Goal: Information Seeking & Learning: Learn about a topic

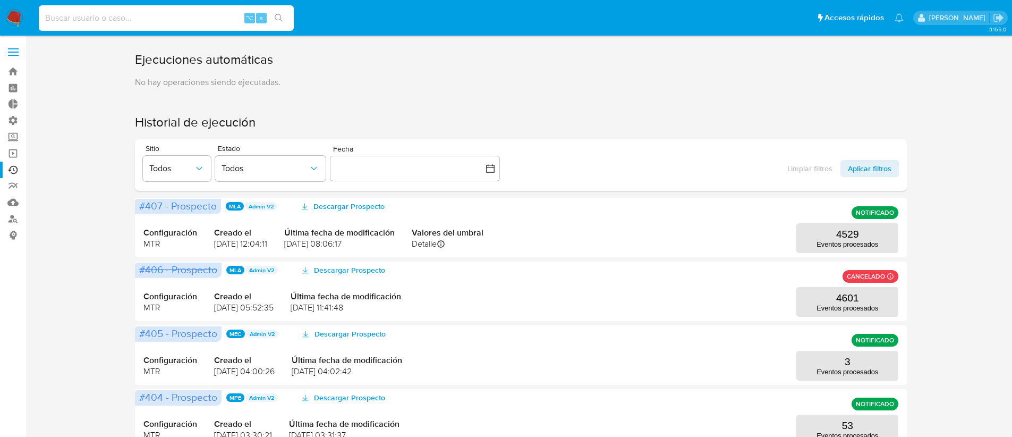
click at [108, 21] on input at bounding box center [166, 18] width 255 height 14
paste input "142330735"
type input "142330735"
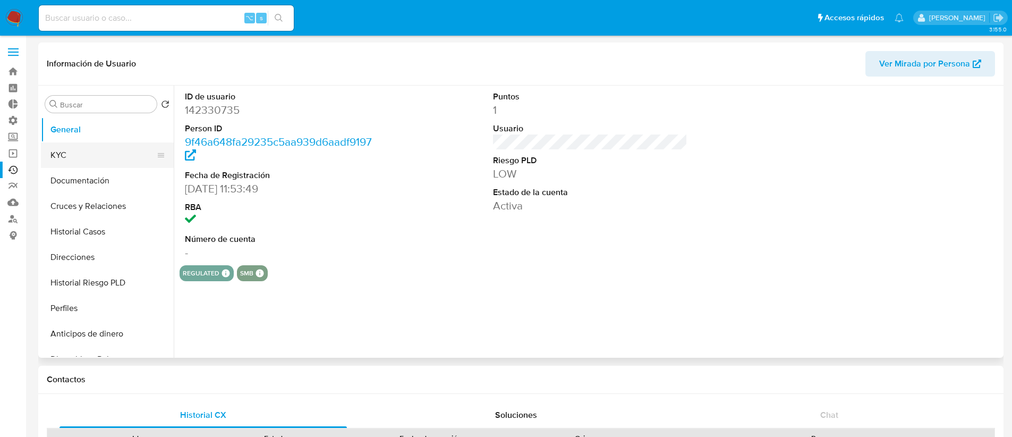
click at [87, 162] on button "KYC" at bounding box center [103, 155] width 124 height 26
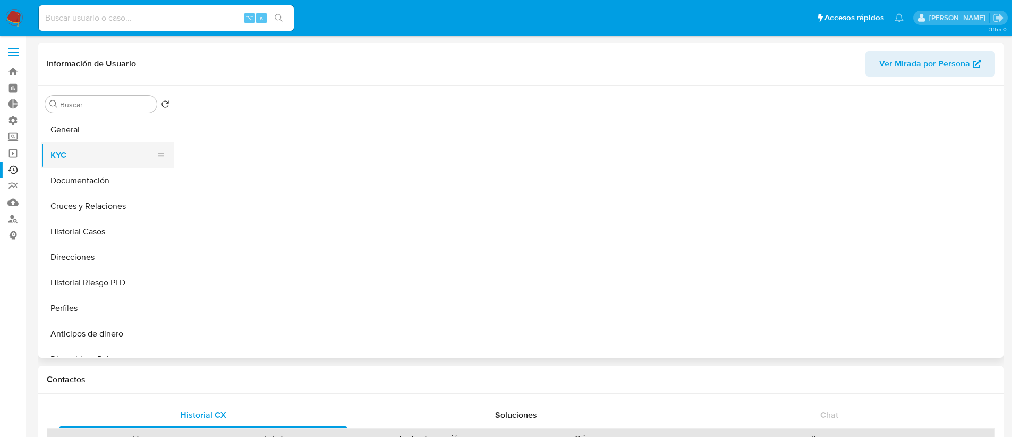
select select "10"
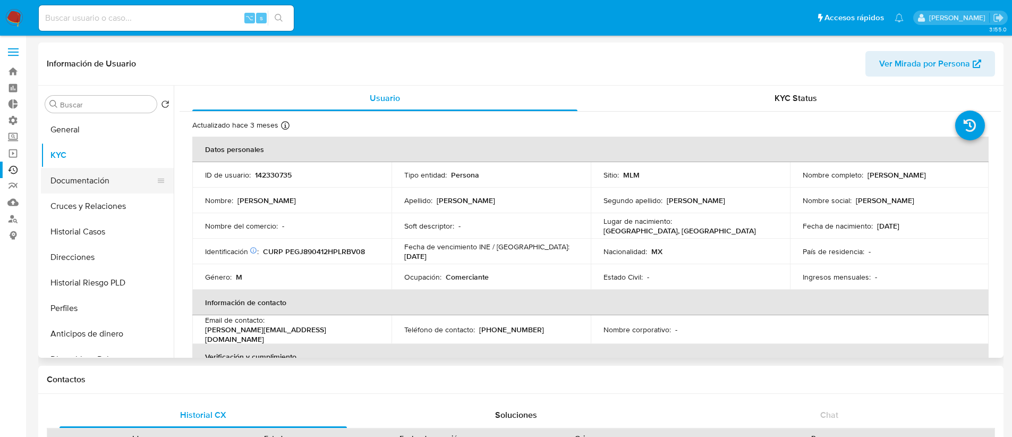
click at [100, 187] on button "Documentación" at bounding box center [103, 181] width 124 height 26
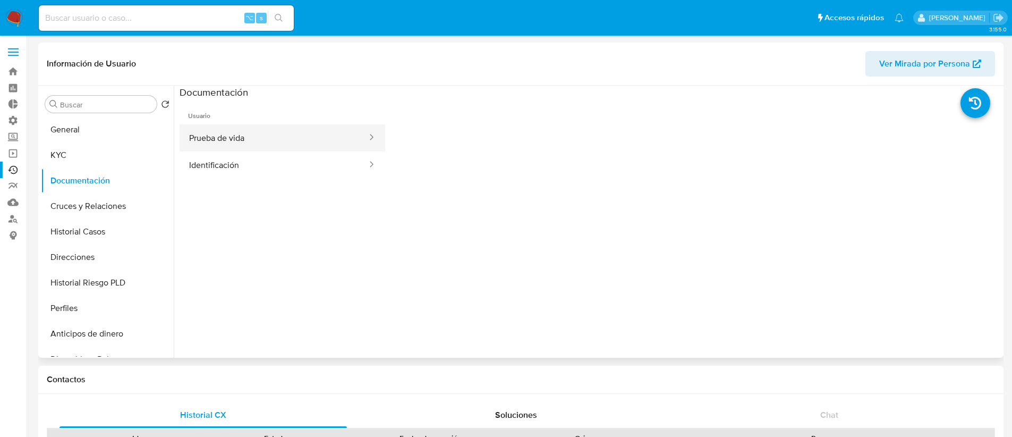
click at [225, 140] on button "Prueba de vida" at bounding box center [274, 137] width 189 height 27
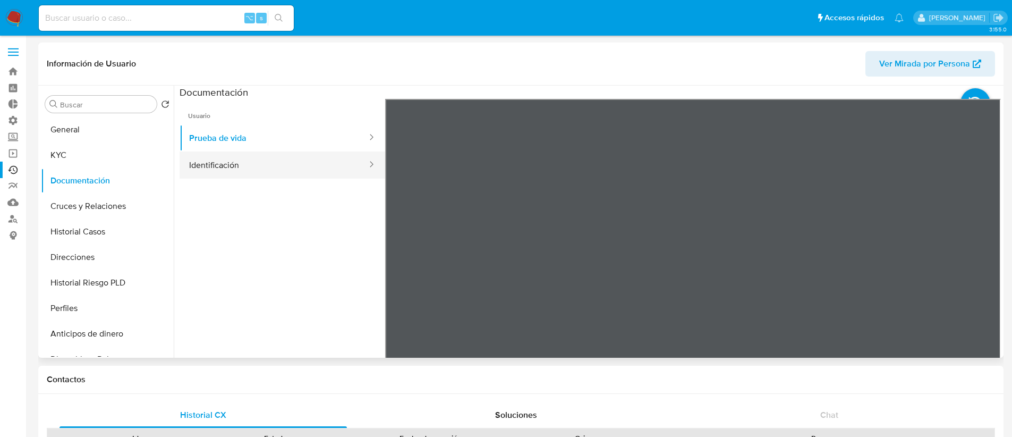
click at [256, 159] on button "Identificación" at bounding box center [274, 164] width 189 height 27
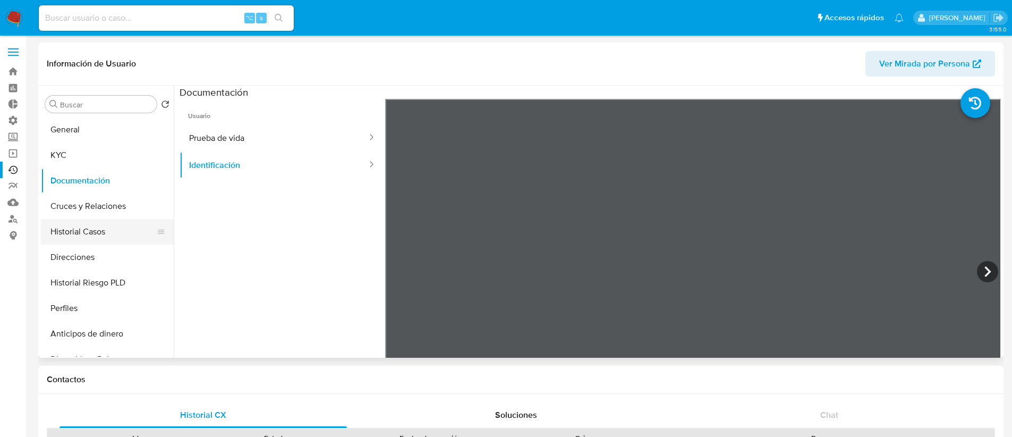
click at [107, 238] on button "Historial Casos" at bounding box center [103, 232] width 124 height 26
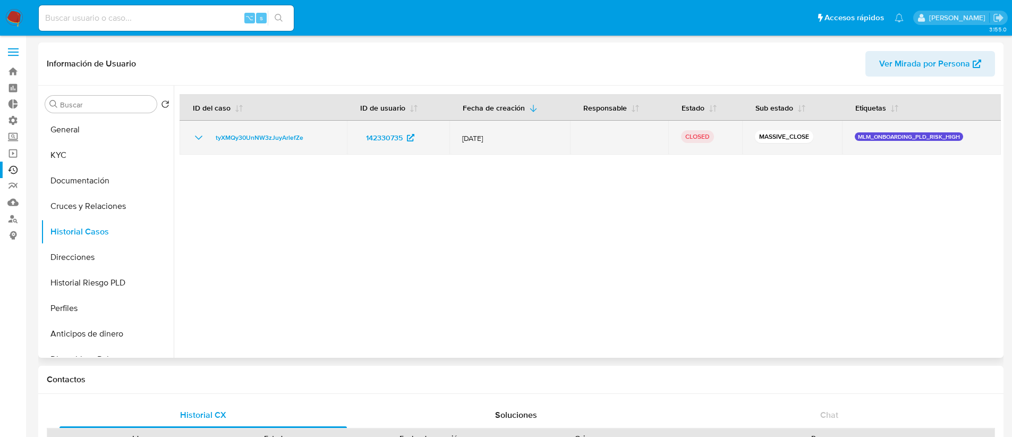
click at [192, 134] on icon "Mostrar/Ocultar" at bounding box center [198, 137] width 13 height 13
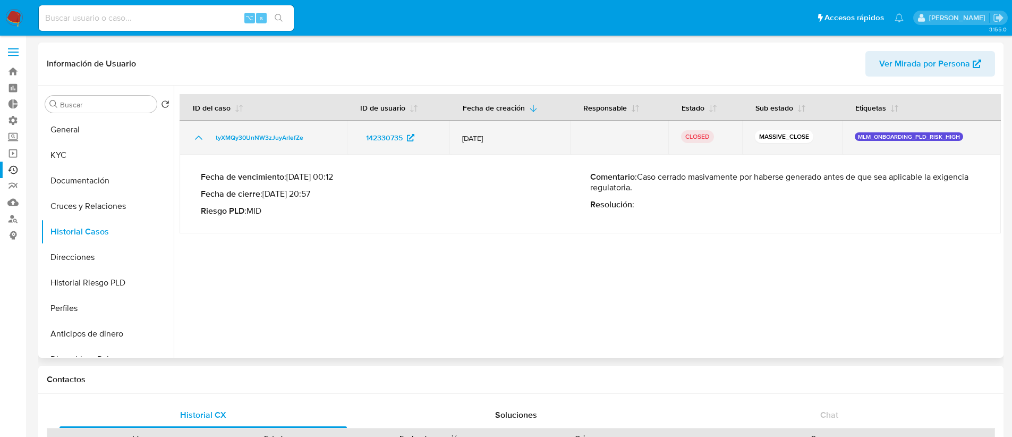
click at [192, 134] on icon "Mostrar/Ocultar" at bounding box center [198, 137] width 13 height 13
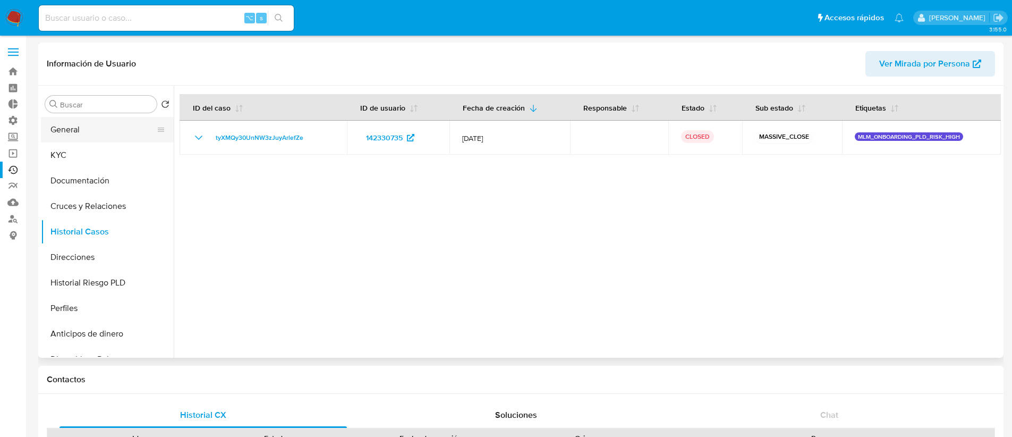
click at [104, 126] on button "General" at bounding box center [103, 130] width 124 height 26
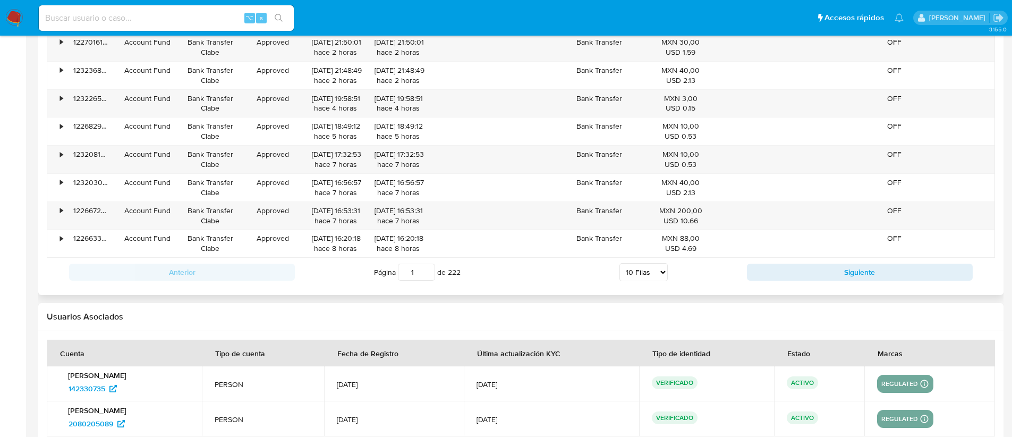
scroll to position [1111, 0]
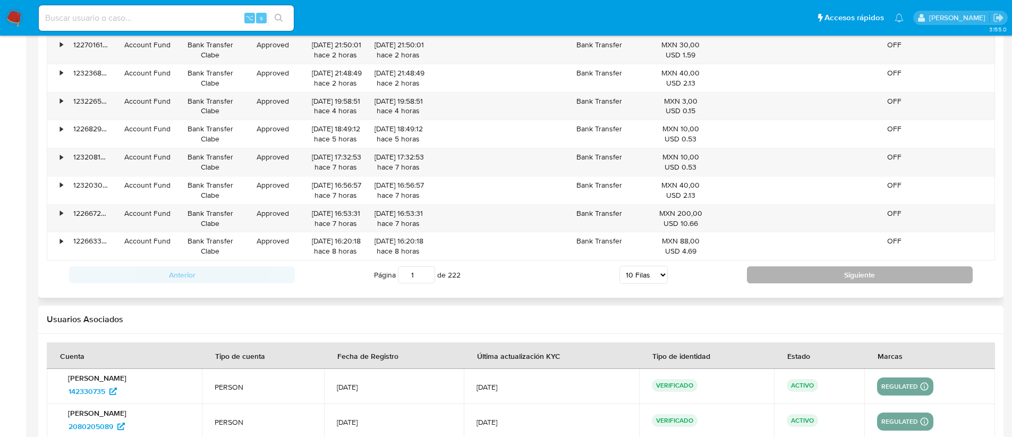
click at [766, 277] on button "Siguiente" at bounding box center [860, 274] width 226 height 17
type input "2"
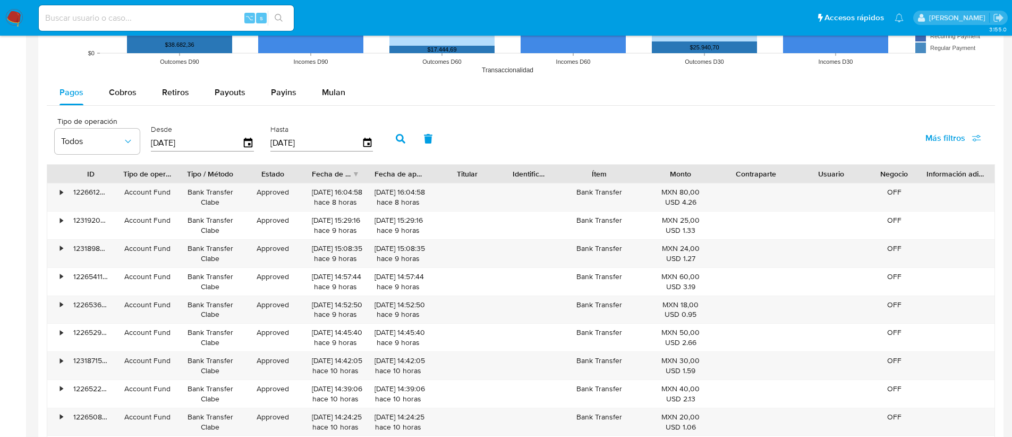
scroll to position [877, 0]
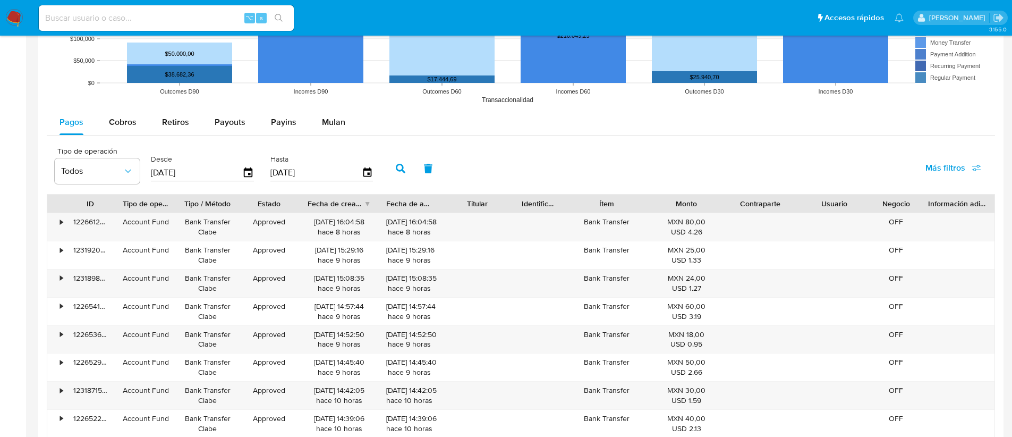
drag, startPoint x: 365, startPoint y: 205, endPoint x: 379, endPoint y: 204, distance: 14.9
click at [379, 204] on div at bounding box center [378, 204] width 19 height 18
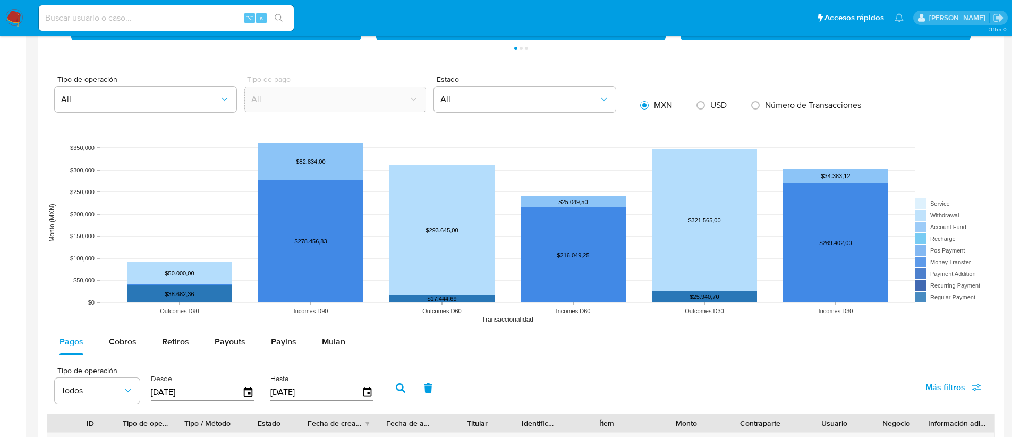
scroll to position [657, 0]
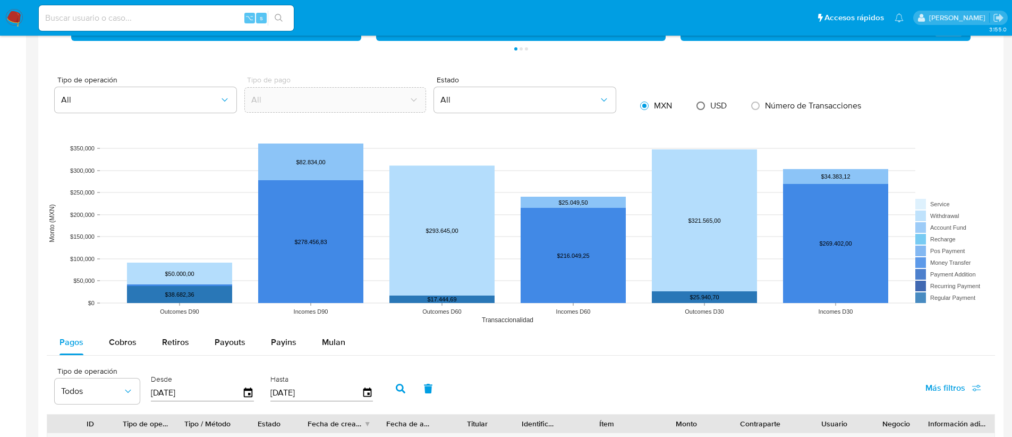
click at [705, 110] on input "radio" at bounding box center [700, 105] width 17 height 17
radio input "true"
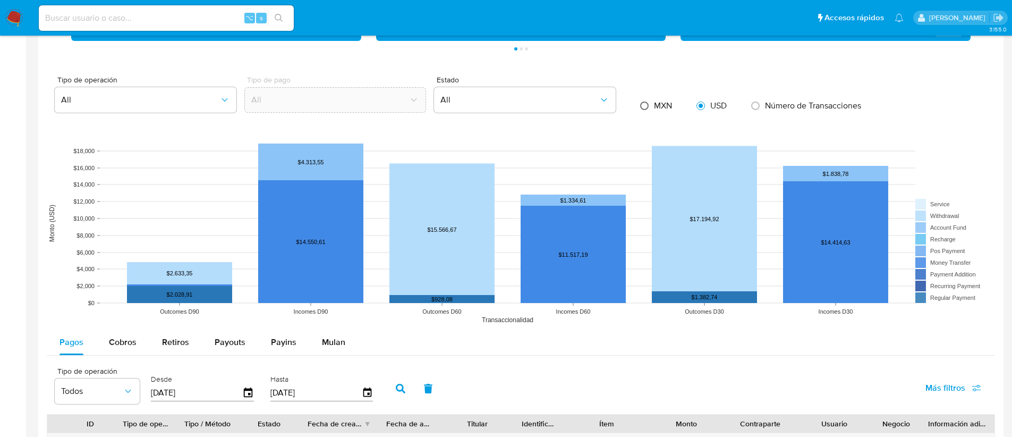
click at [649, 105] on input "radio" at bounding box center [644, 105] width 17 height 17
radio input "true"
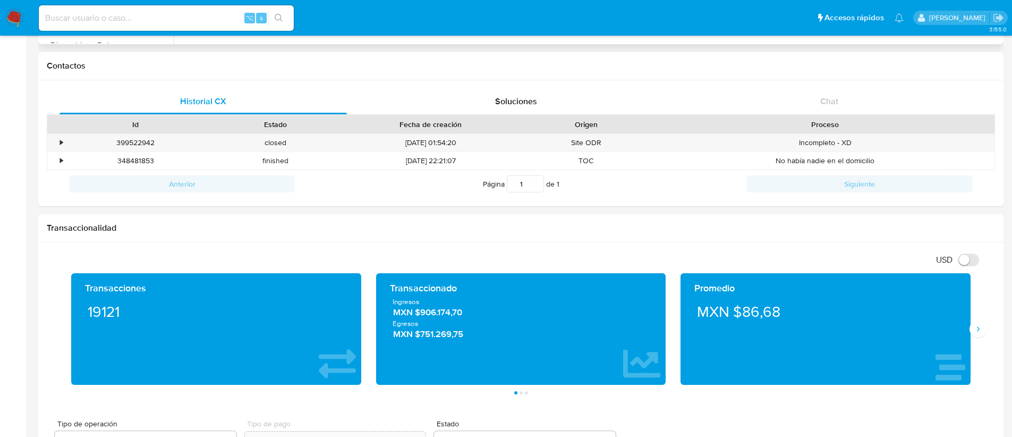
scroll to position [0, 0]
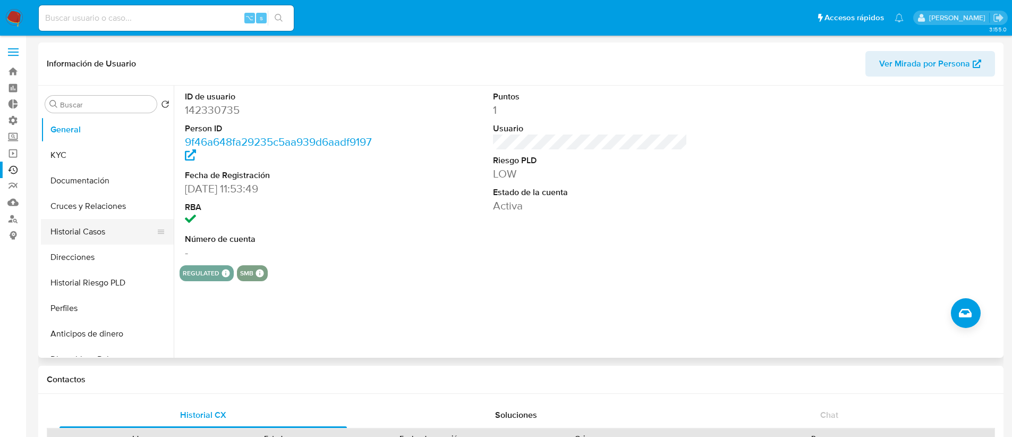
click at [104, 230] on button "Historial Casos" at bounding box center [103, 232] width 124 height 26
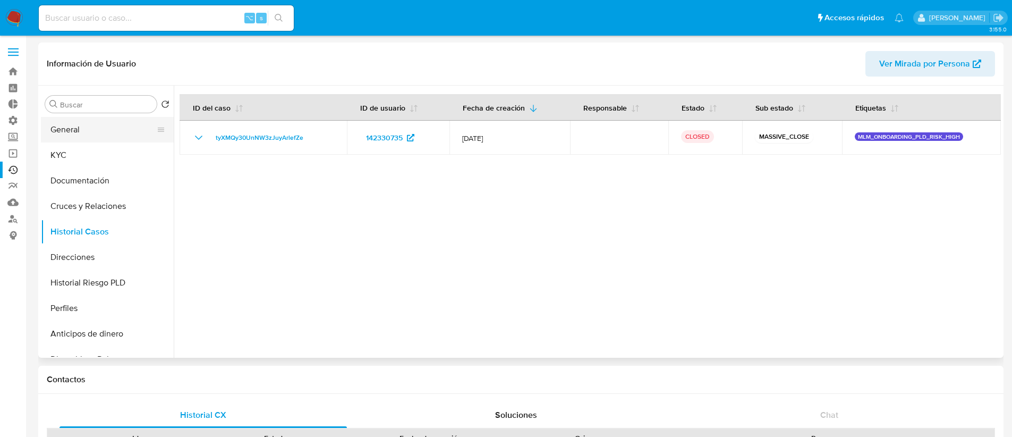
click at [109, 138] on button "General" at bounding box center [103, 130] width 124 height 26
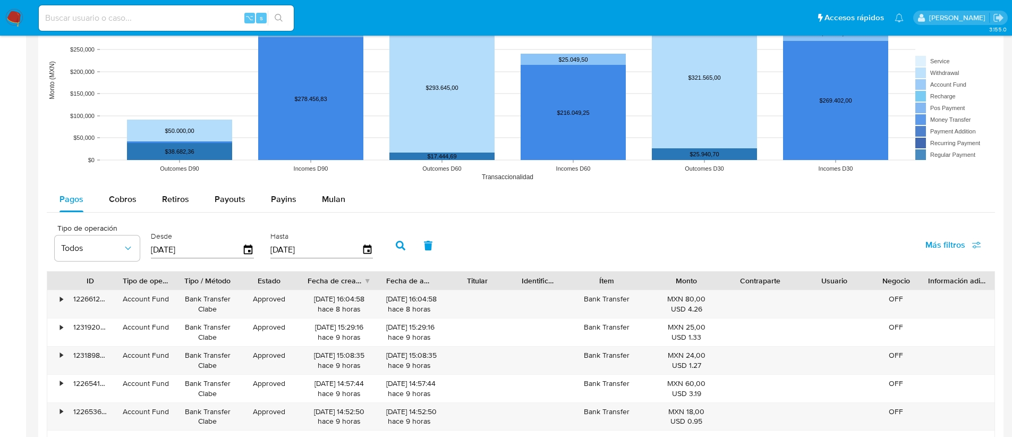
scroll to position [803, 0]
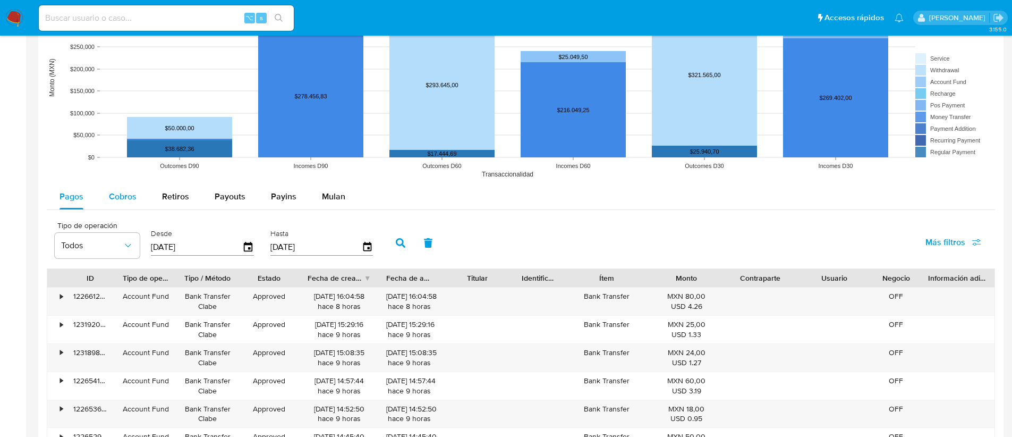
click at [137, 204] on button "Cobros" at bounding box center [122, 197] width 53 height 26
select select "10"
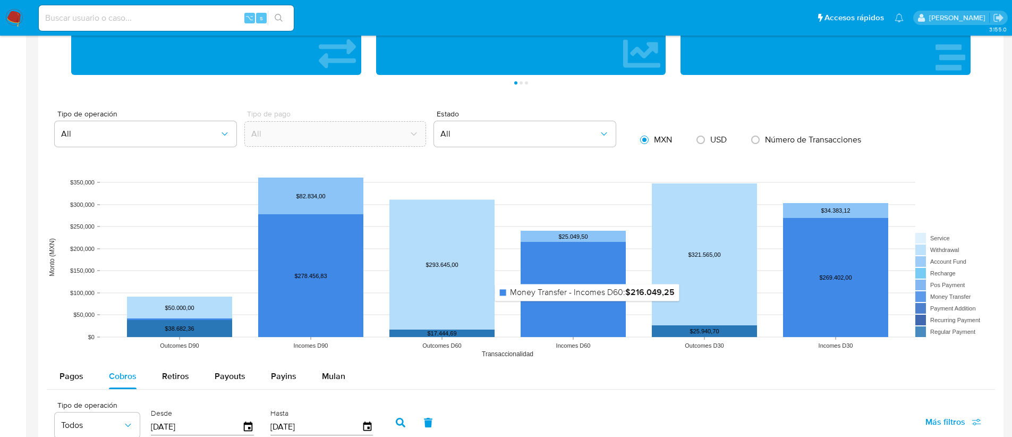
scroll to position [0, 0]
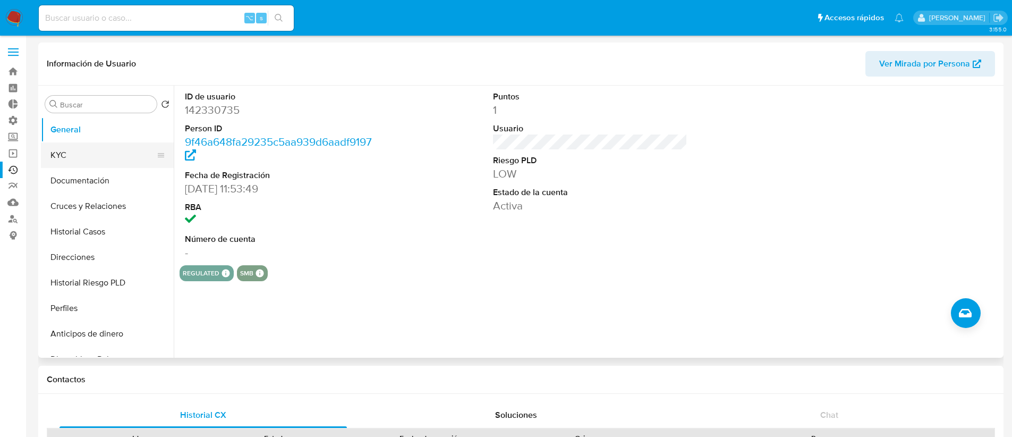
click at [113, 161] on button "KYC" at bounding box center [103, 155] width 124 height 26
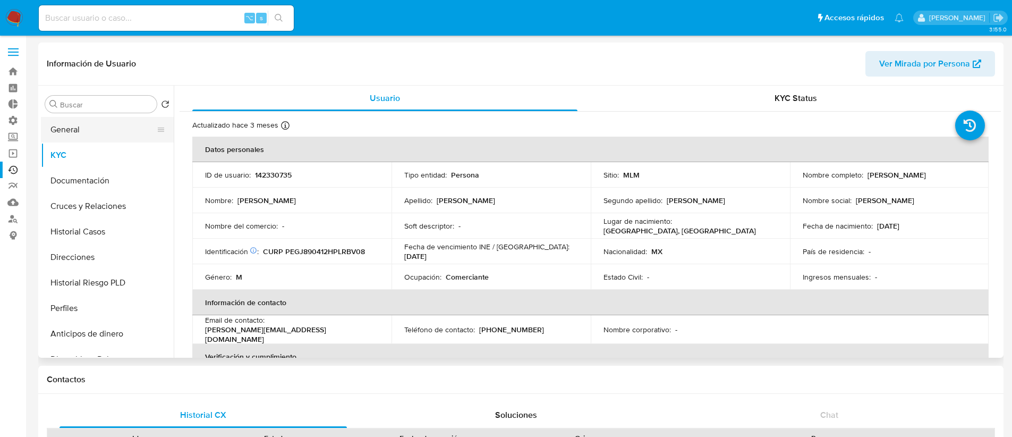
click at [75, 134] on button "General" at bounding box center [103, 130] width 124 height 26
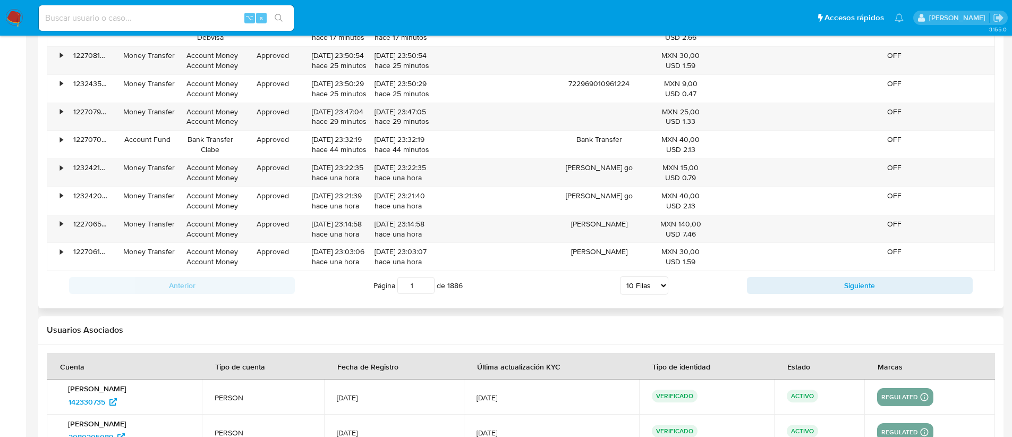
scroll to position [733, 0]
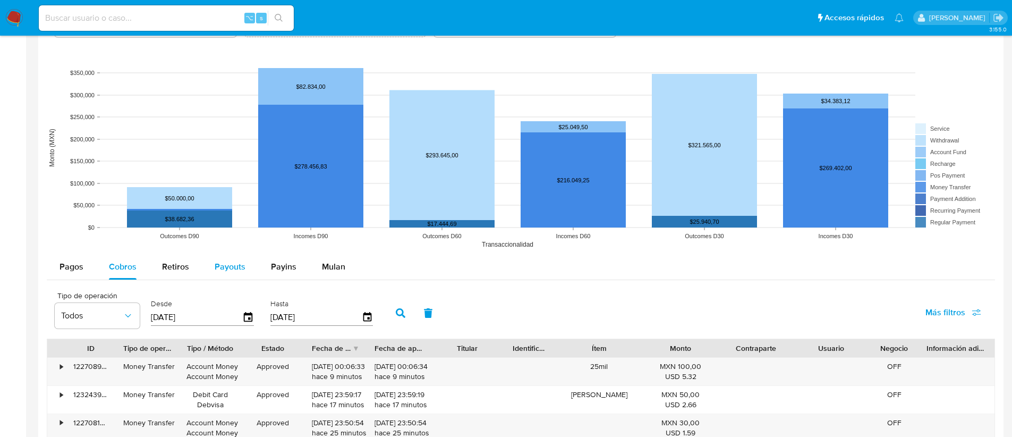
click at [226, 259] on div "Payouts" at bounding box center [230, 267] width 31 height 26
select select "10"
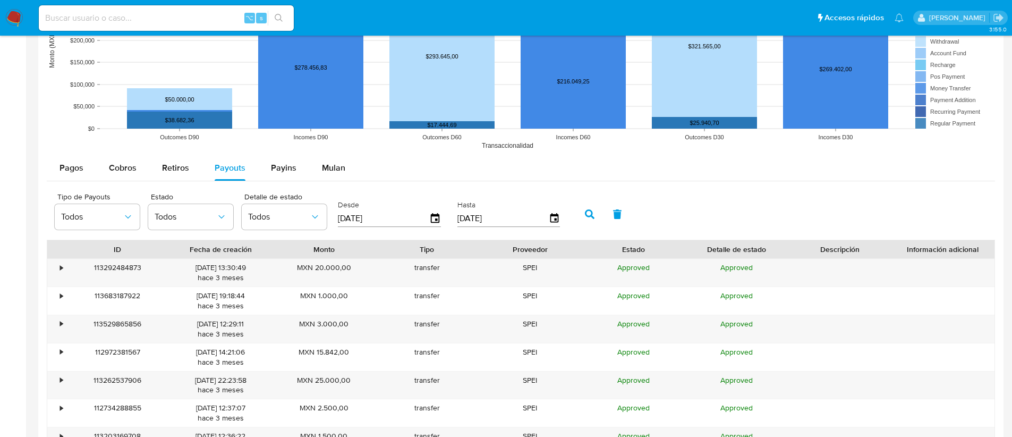
scroll to position [835, 0]
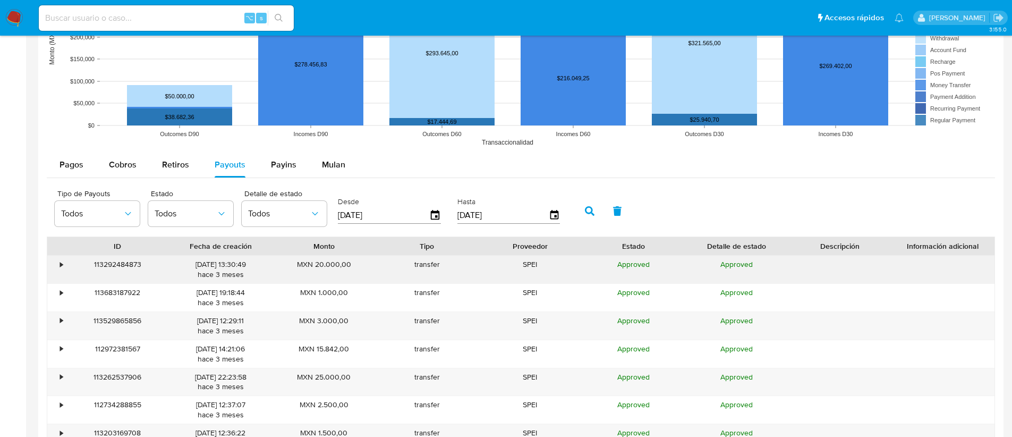
click at [62, 263] on div "•" at bounding box center [61, 264] width 3 height 10
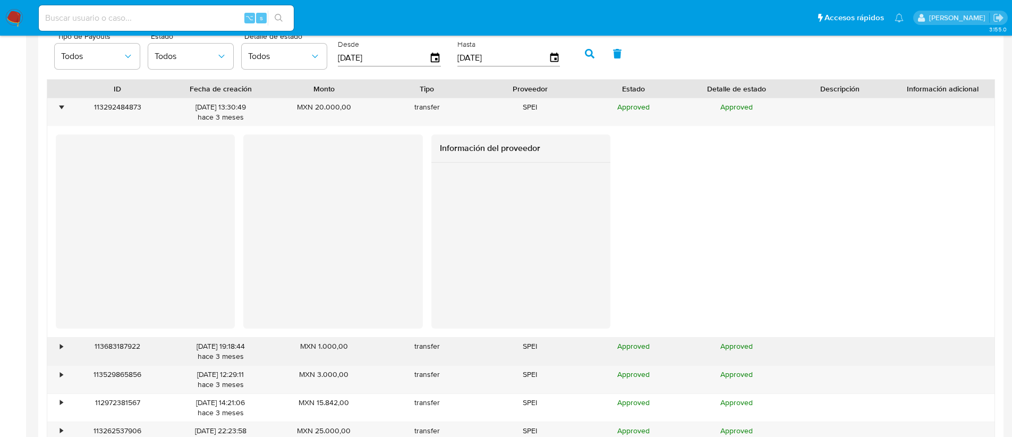
scroll to position [1008, 0]
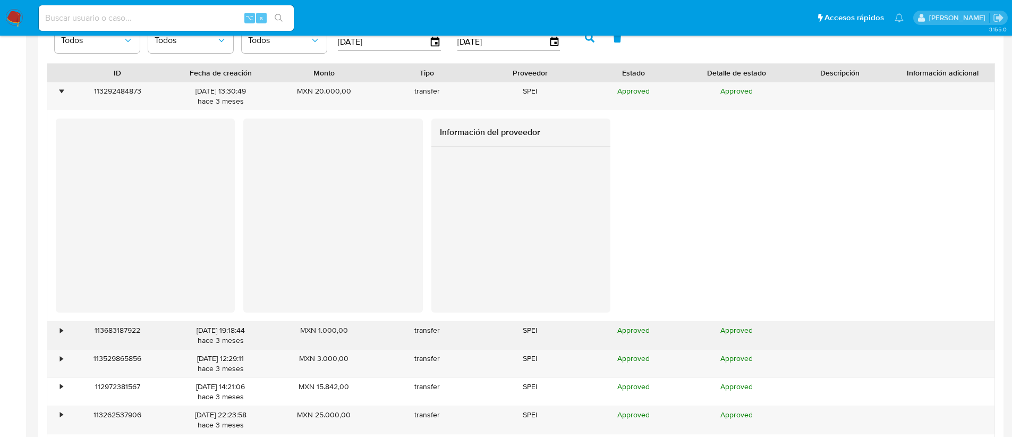
click at [54, 332] on div "•" at bounding box center [56, 336] width 19 height 28
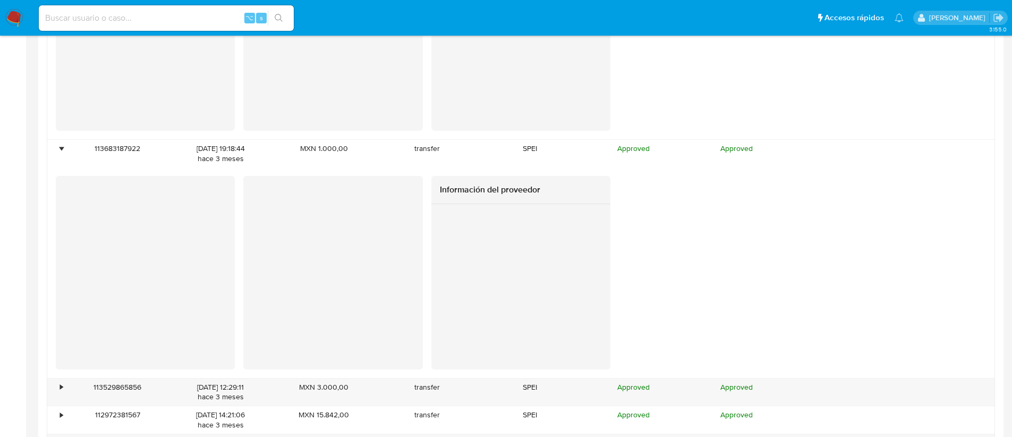
scroll to position [1189, 0]
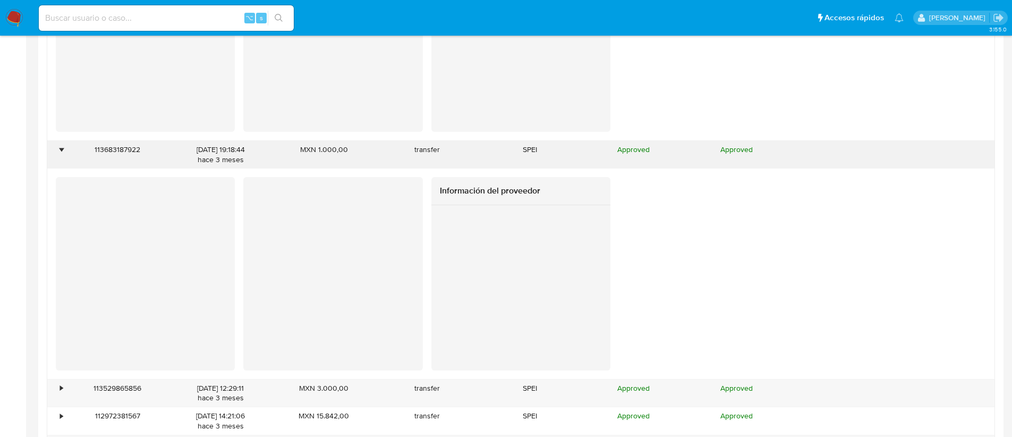
click at [62, 164] on div "•" at bounding box center [56, 155] width 19 height 28
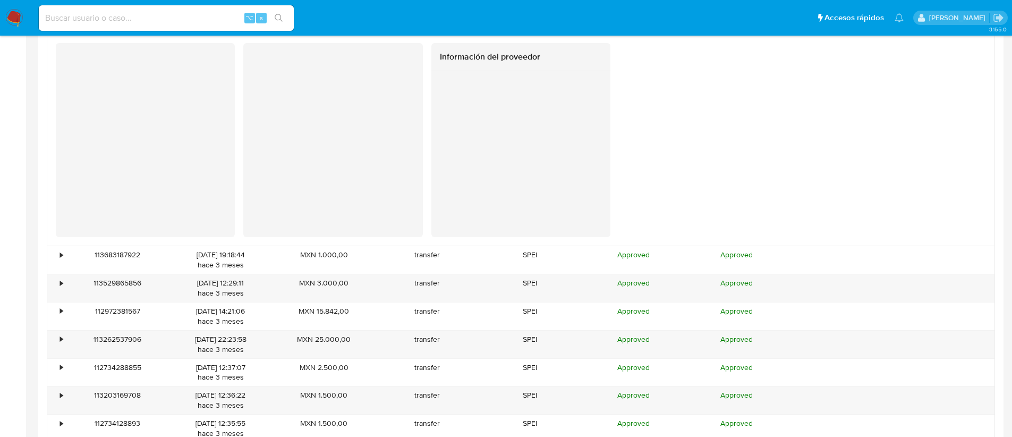
scroll to position [980, 0]
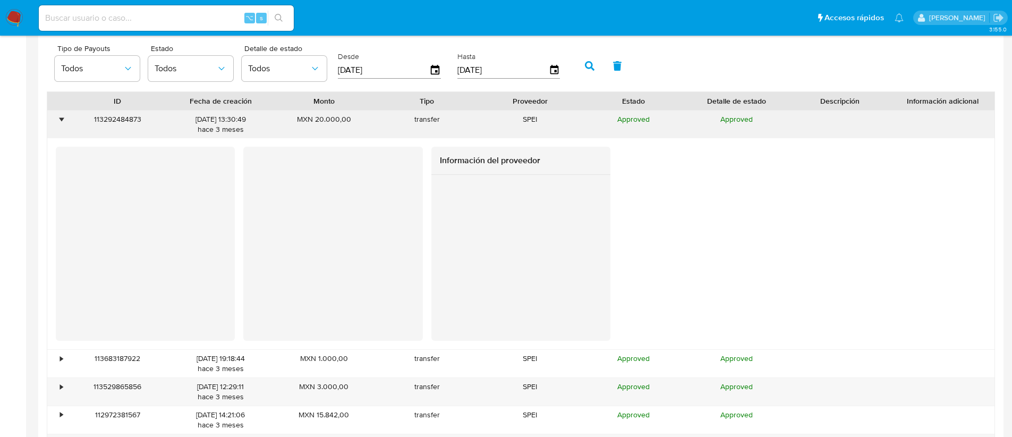
click at [55, 124] on div "•" at bounding box center [56, 125] width 19 height 28
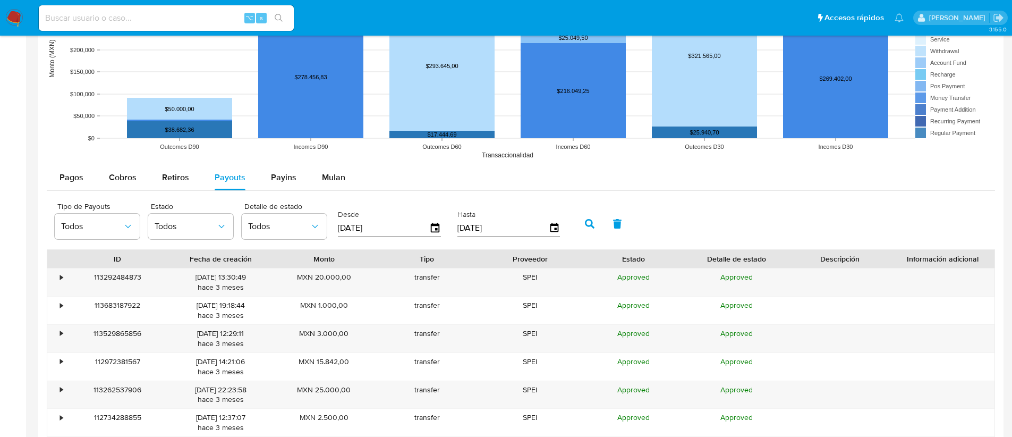
scroll to position [822, 0]
click at [181, 177] on span "Retiros" at bounding box center [175, 178] width 27 height 12
select select "10"
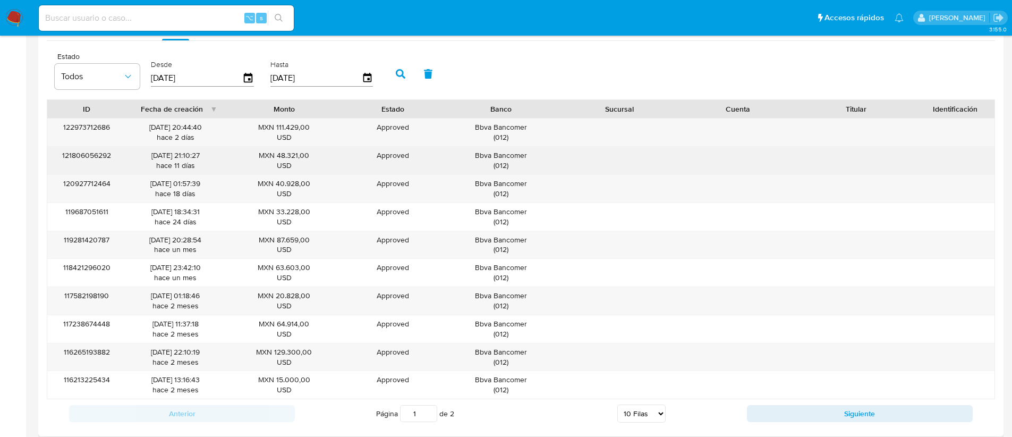
scroll to position [973, 0]
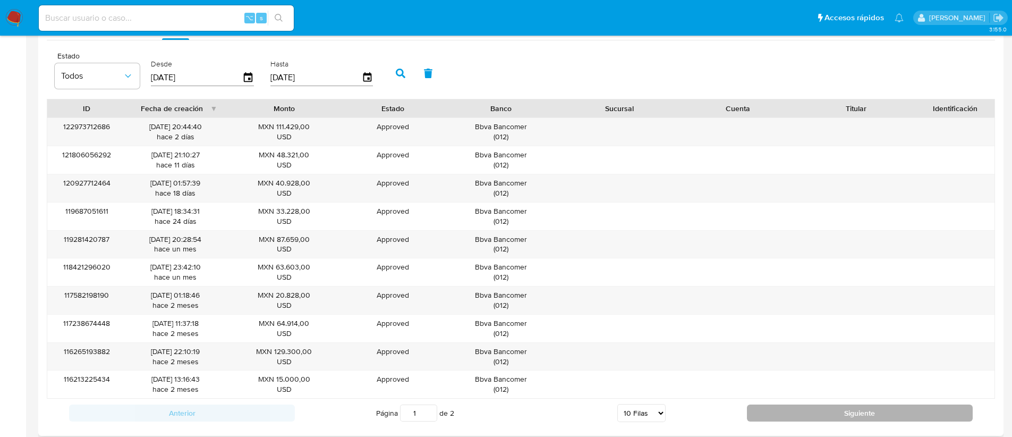
click at [781, 412] on button "Siguiente" at bounding box center [860, 412] width 226 height 17
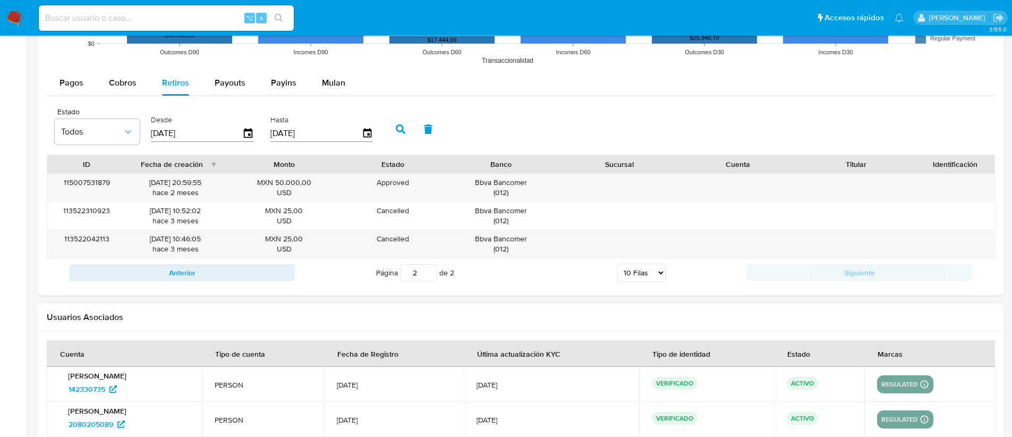
scroll to position [914, 0]
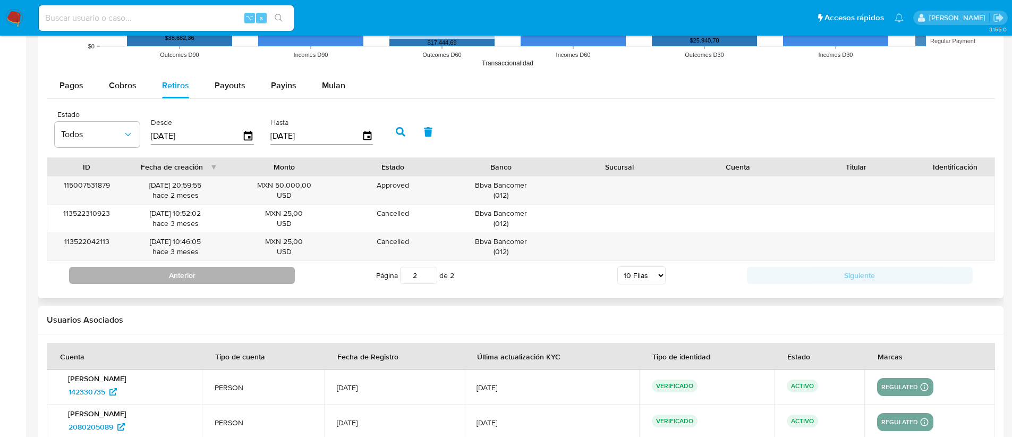
click at [222, 274] on button "Anterior" at bounding box center [182, 275] width 226 height 17
type input "1"
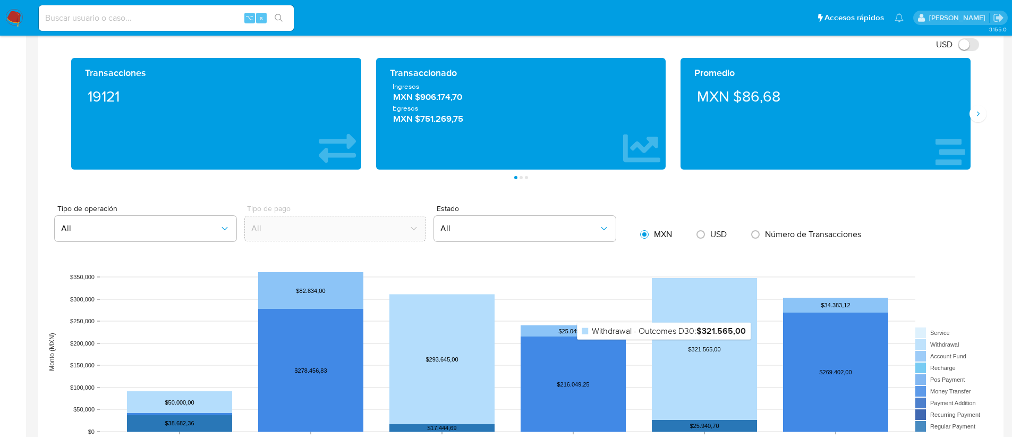
scroll to position [379, 0]
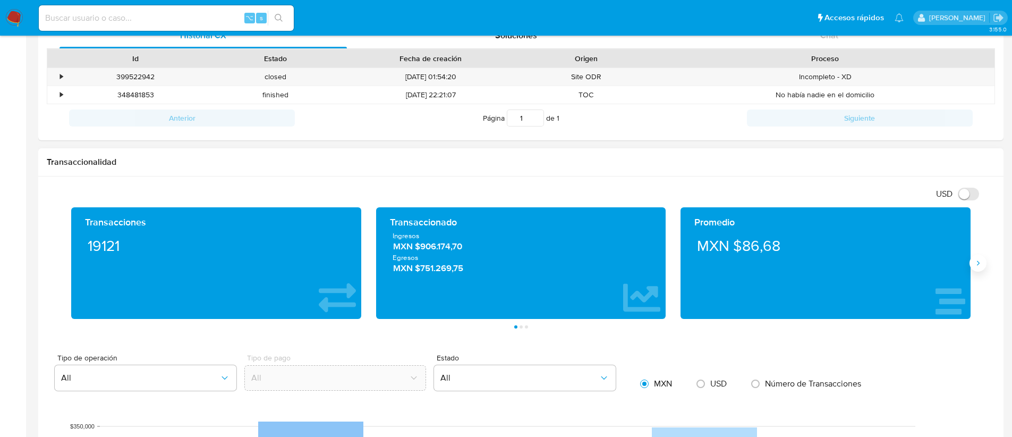
click at [974, 267] on button "Siguiente" at bounding box center [978, 263] width 17 height 17
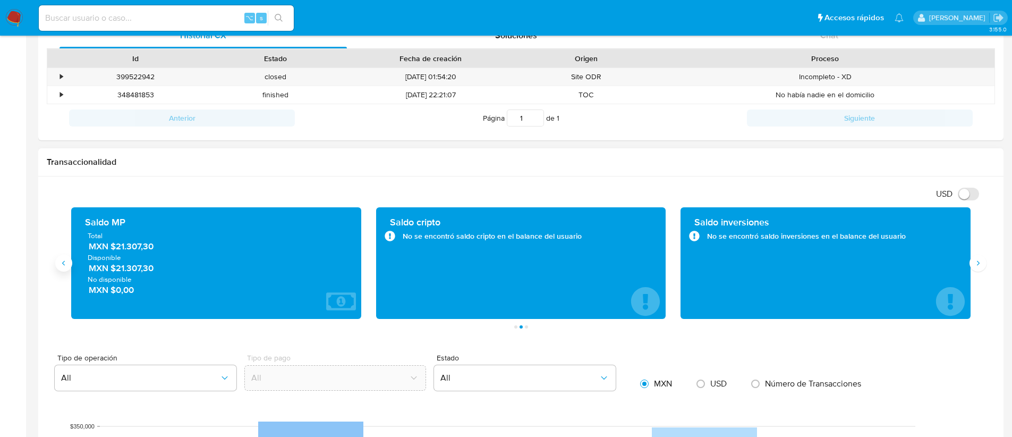
click at [60, 265] on icon "Anterior" at bounding box center [64, 263] width 9 height 9
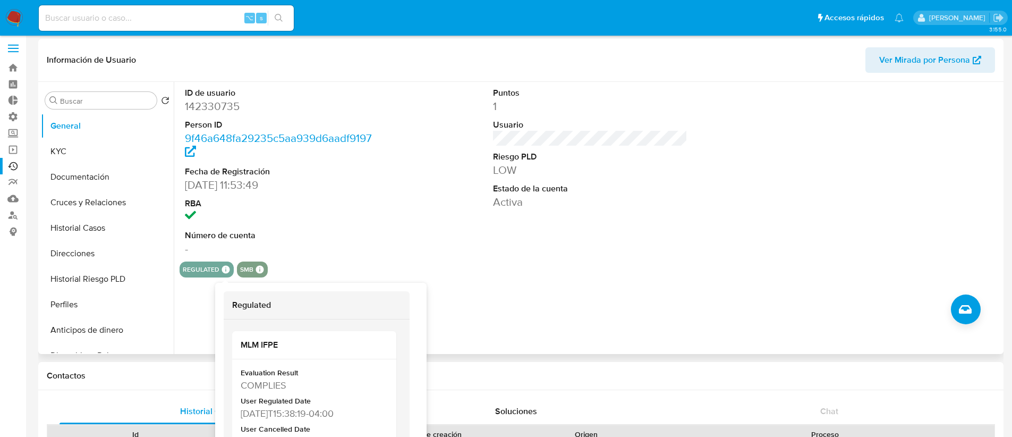
scroll to position [0, 0]
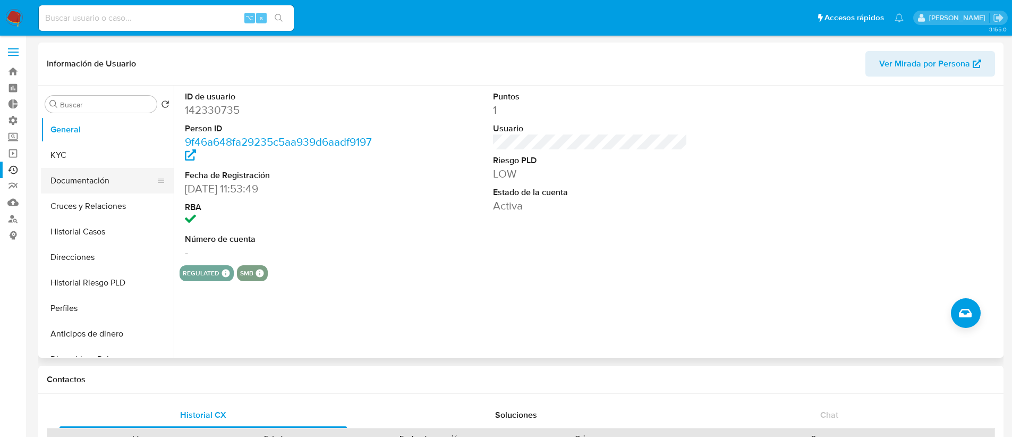
click at [111, 182] on button "Documentación" at bounding box center [103, 181] width 124 height 26
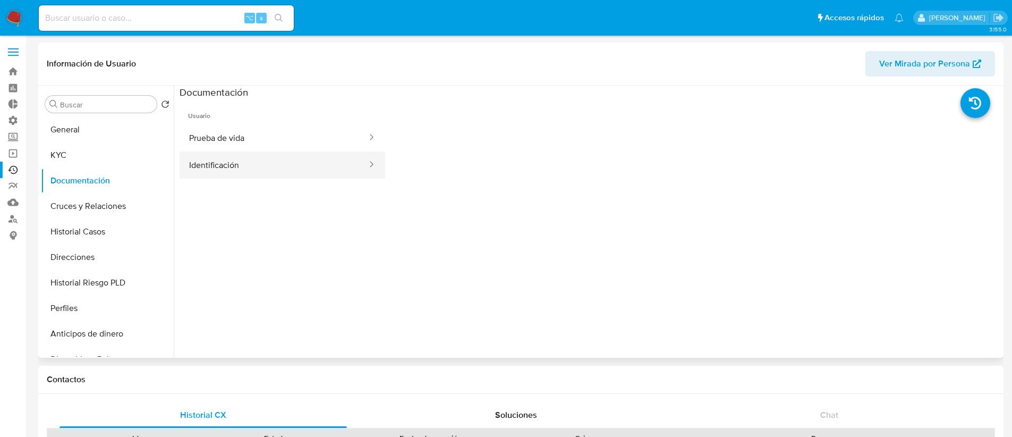
click at [257, 160] on button "Identificación" at bounding box center [274, 164] width 189 height 27
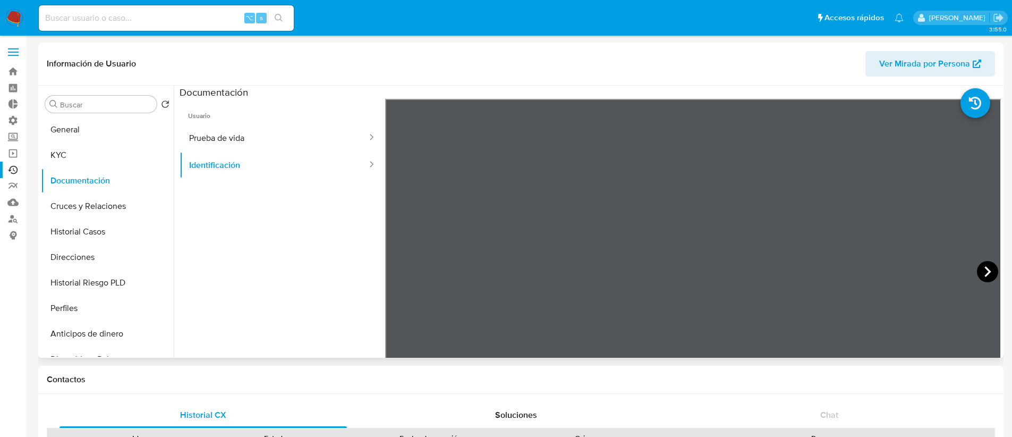
click at [980, 267] on icon at bounding box center [987, 271] width 21 height 21
click at [214, 135] on button "Prueba de vida" at bounding box center [274, 137] width 189 height 27
click at [83, 146] on button "KYC" at bounding box center [103, 155] width 124 height 26
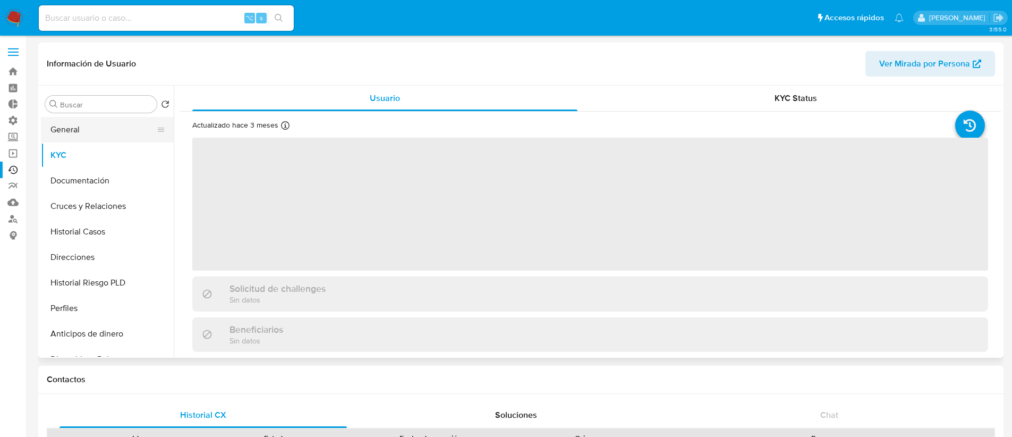
click at [90, 125] on button "General" at bounding box center [103, 130] width 124 height 26
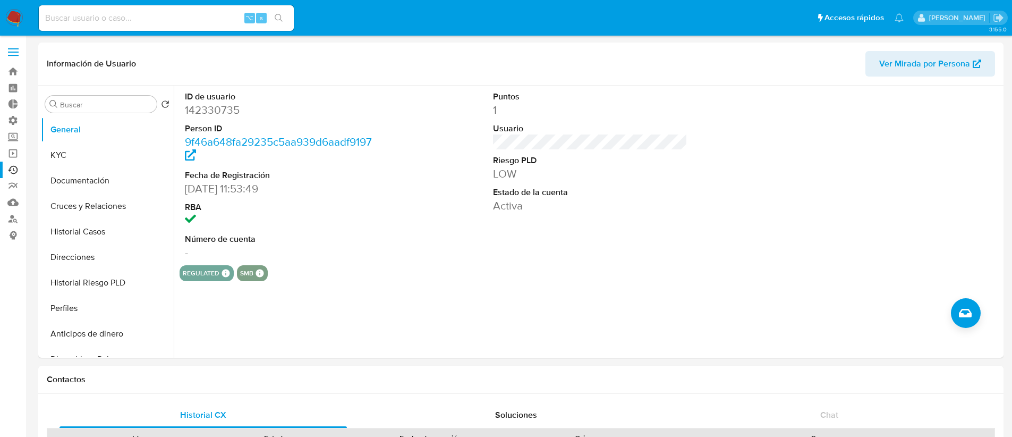
click at [63, 26] on div "⌥ s" at bounding box center [166, 18] width 255 height 26
click at [64, 22] on input at bounding box center [166, 18] width 255 height 14
paste input "499789941"
type input "499789941"
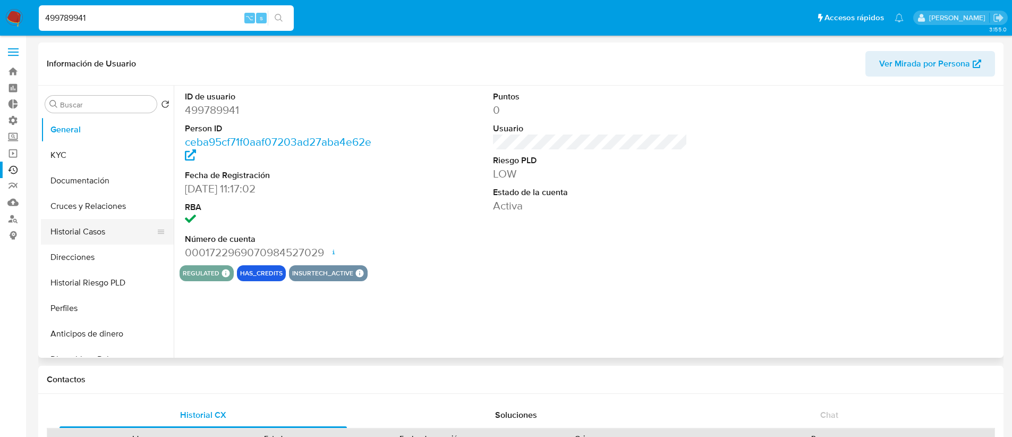
select select "10"
click at [102, 176] on button "Documentación" at bounding box center [103, 181] width 124 height 26
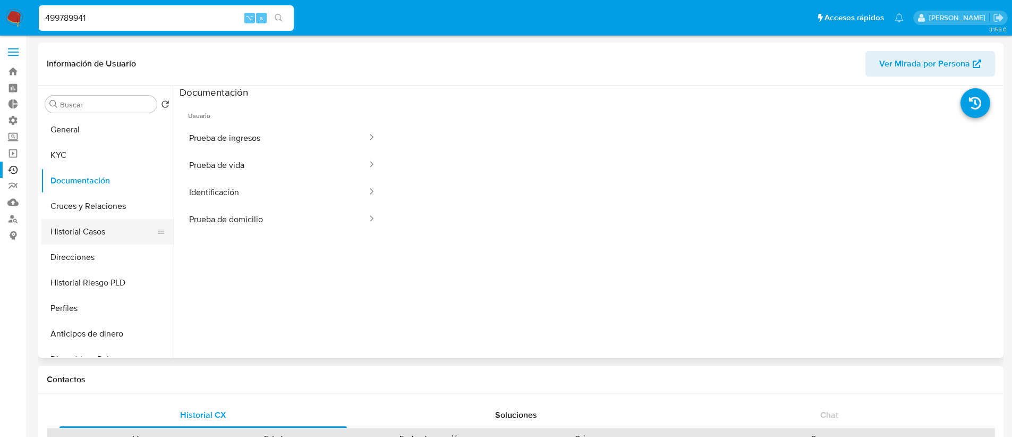
click at [98, 229] on button "Historial Casos" at bounding box center [103, 232] width 124 height 26
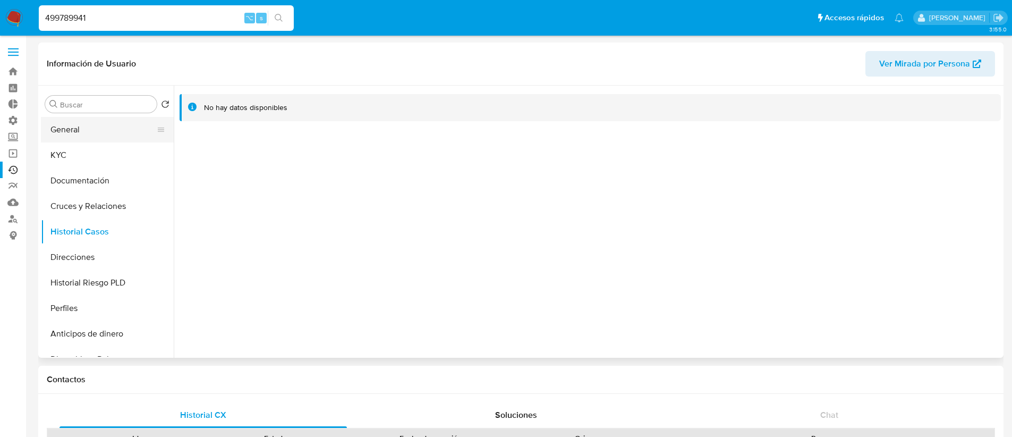
click at [93, 136] on button "General" at bounding box center [103, 130] width 124 height 26
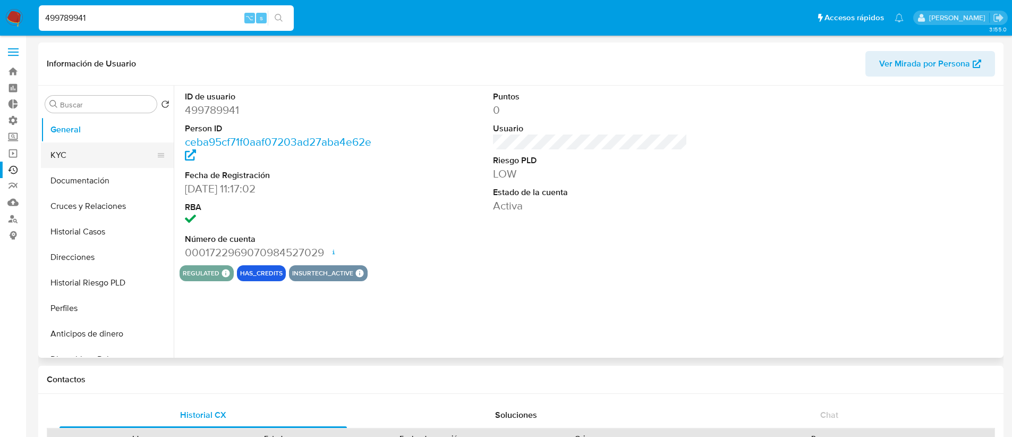
click at [101, 166] on button "KYC" at bounding box center [103, 155] width 124 height 26
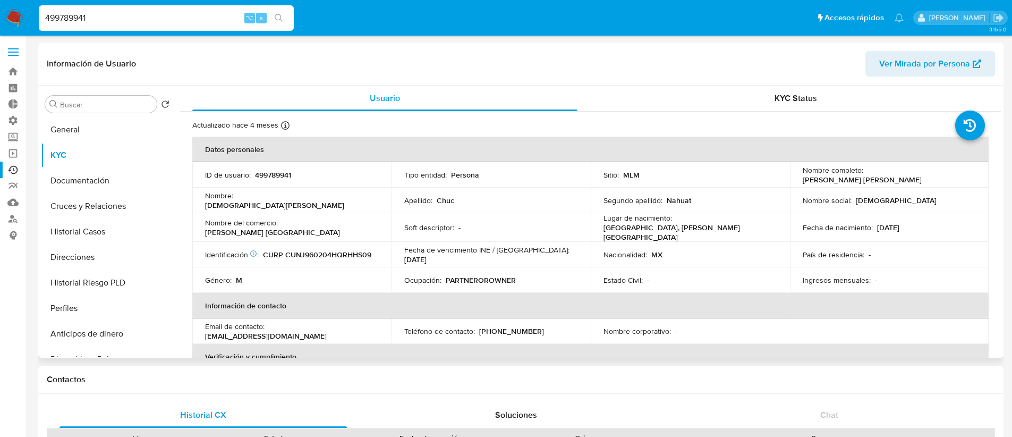
click at [456, 279] on p "PARTNEROROWNER" at bounding box center [481, 280] width 70 height 10
click at [117, 132] on button "General" at bounding box center [103, 130] width 124 height 26
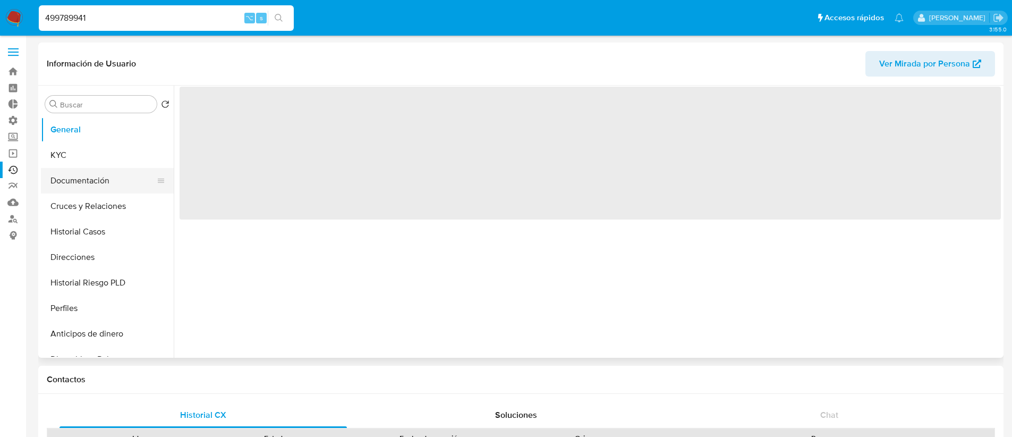
click at [123, 182] on button "Documentación" at bounding box center [103, 181] width 124 height 26
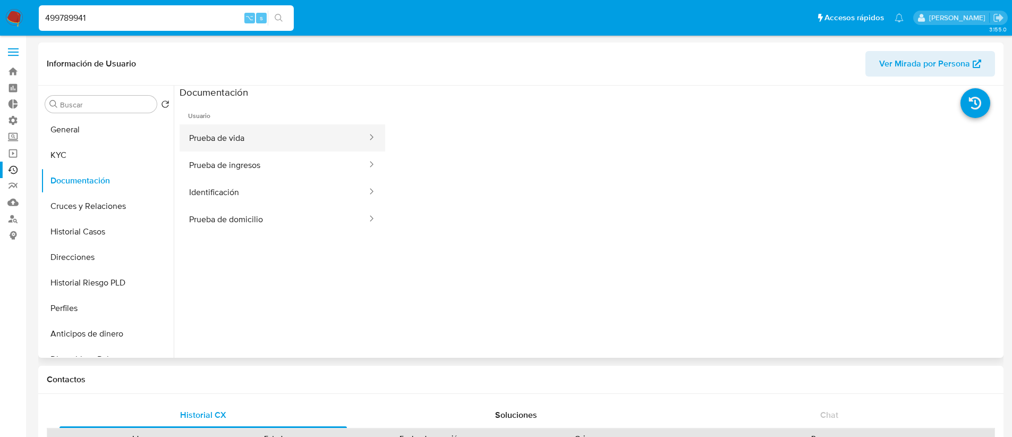
click at [303, 141] on button "Prueba de vida" at bounding box center [274, 137] width 189 height 27
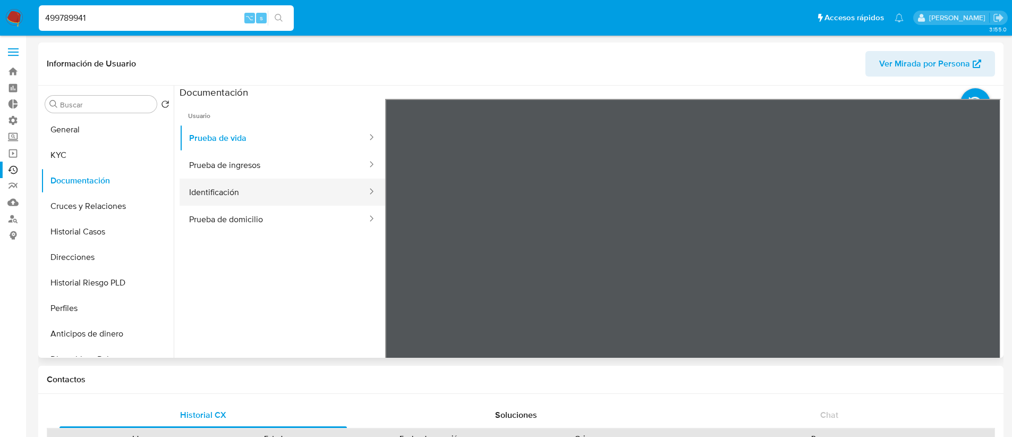
click at [341, 179] on button "Identificación" at bounding box center [274, 192] width 189 height 27
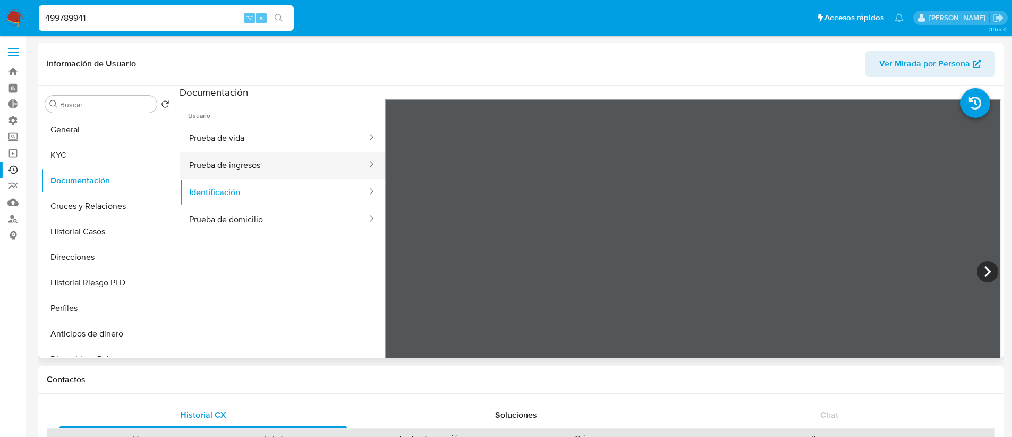
click at [331, 168] on button "Prueba de ingresos" at bounding box center [274, 164] width 189 height 27
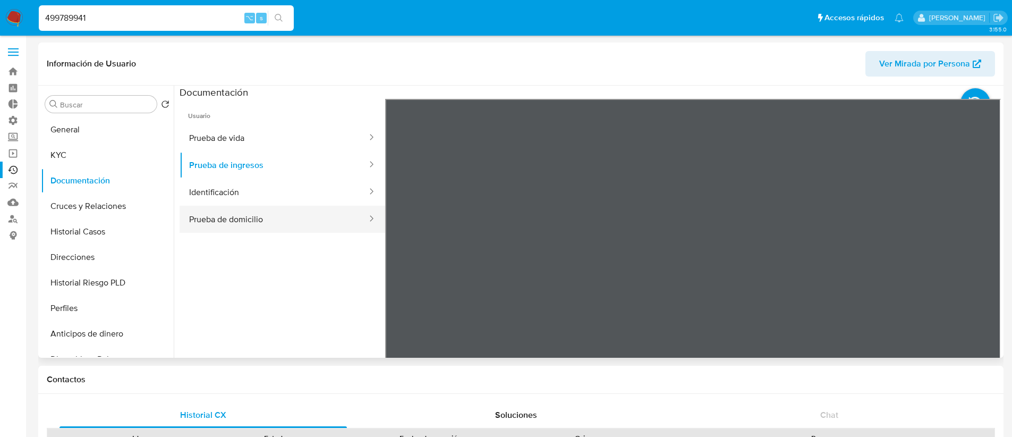
click at [360, 213] on div at bounding box center [368, 219] width 17 height 12
click at [320, 206] on button "Prueba de domicilio" at bounding box center [274, 219] width 189 height 27
click at [125, 130] on button "General" at bounding box center [103, 130] width 124 height 26
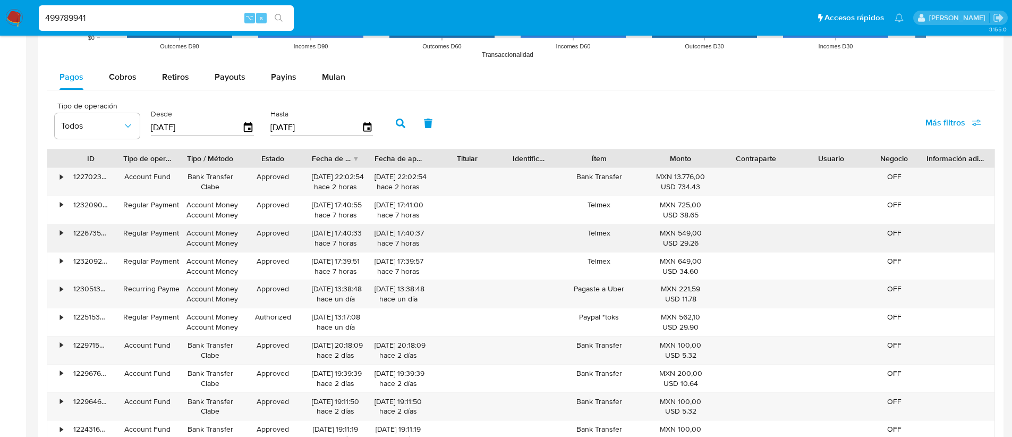
scroll to position [942, 0]
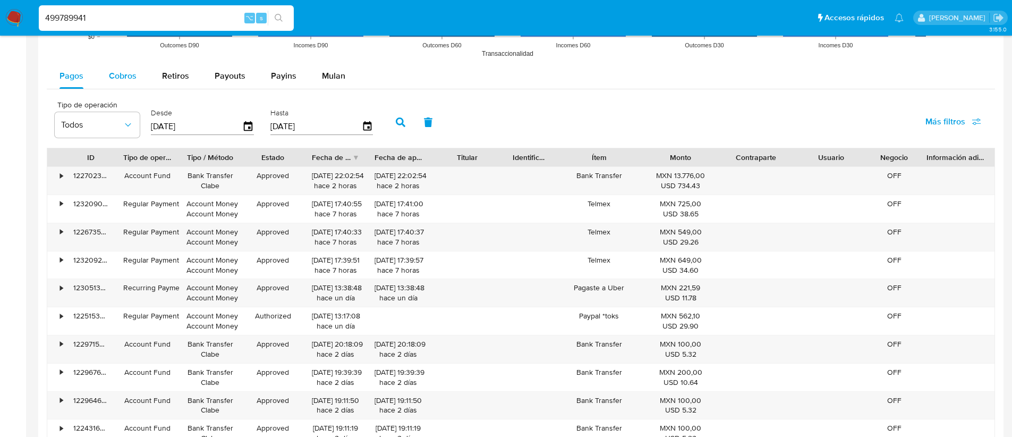
click at [123, 74] on span "Cobros" at bounding box center [123, 76] width 28 height 12
select select "10"
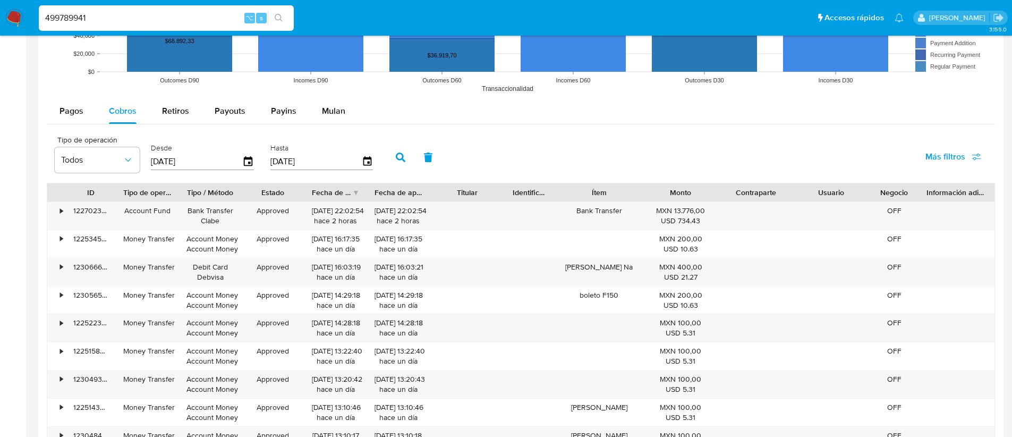
scroll to position [853, 0]
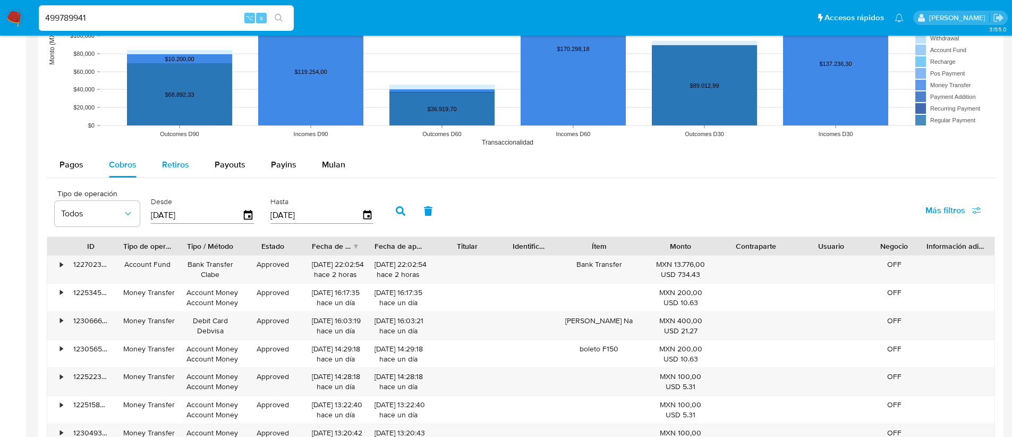
click at [185, 168] on span "Retiros" at bounding box center [175, 164] width 27 height 12
select select "10"
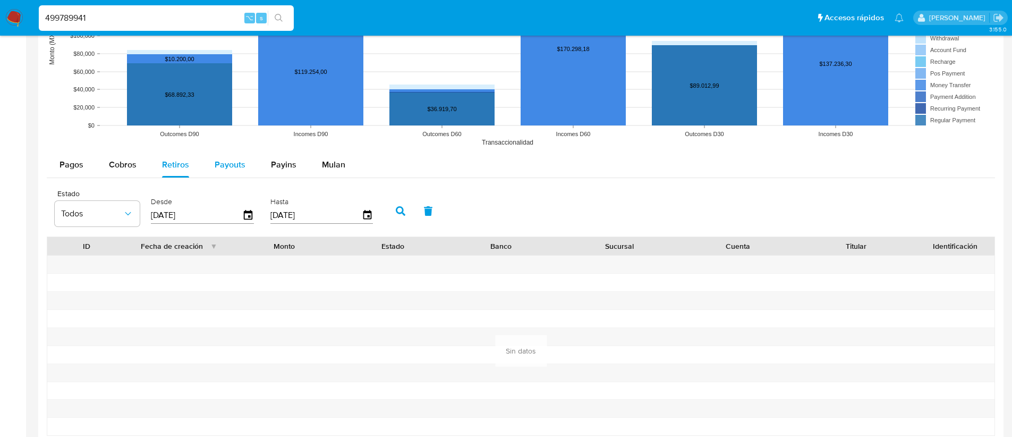
click at [231, 163] on span "Payouts" at bounding box center [230, 164] width 31 height 12
select select "10"
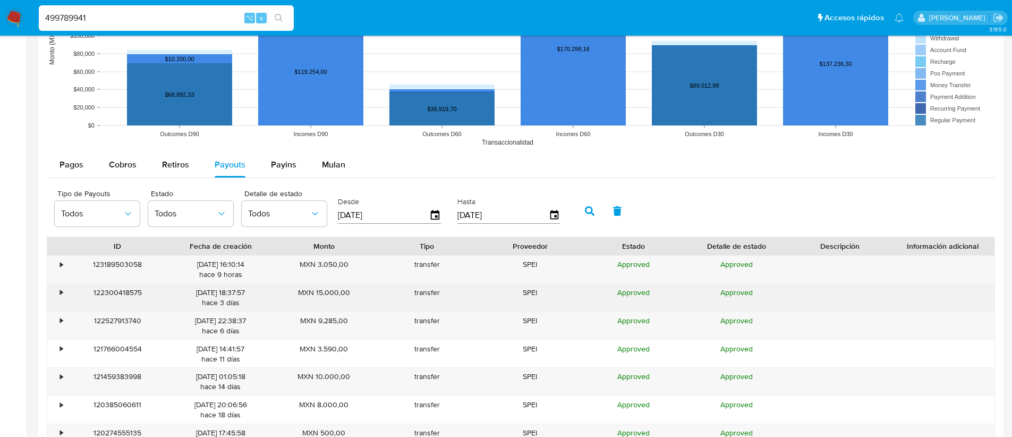
click at [60, 293] on div "•" at bounding box center [61, 292] width 3 height 10
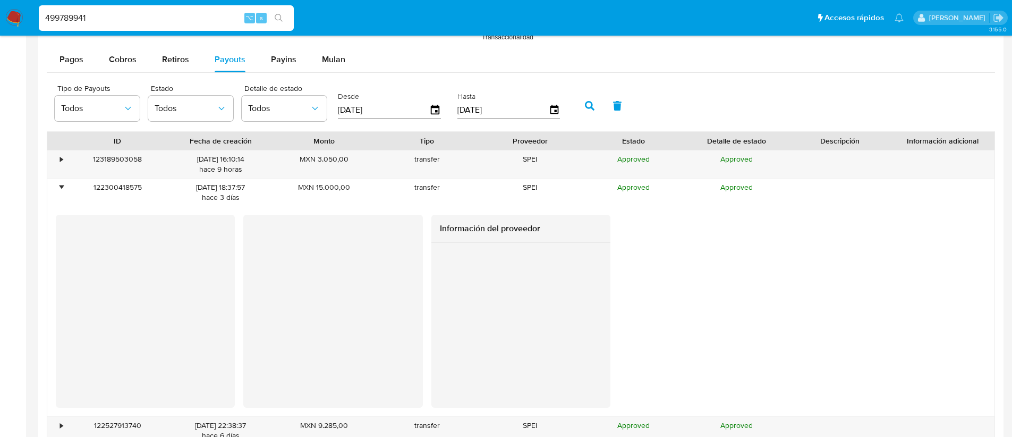
scroll to position [1068, 0]
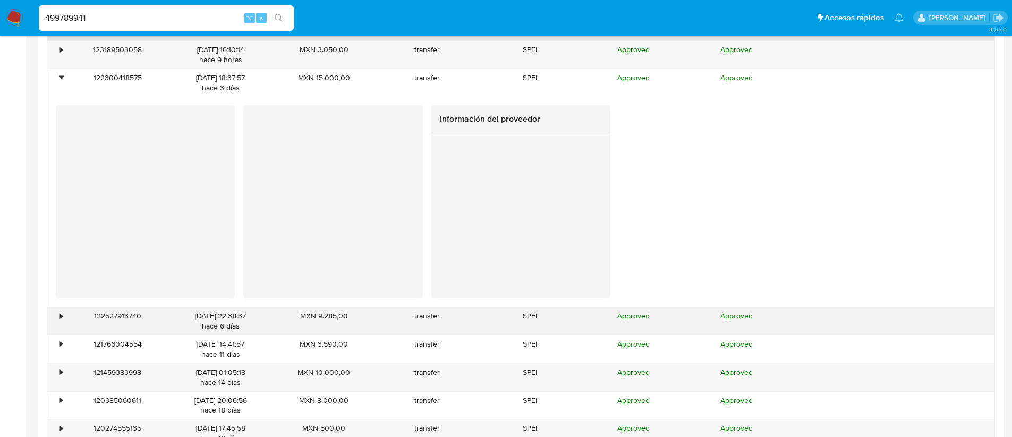
click at [64, 318] on div "•" at bounding box center [56, 321] width 19 height 28
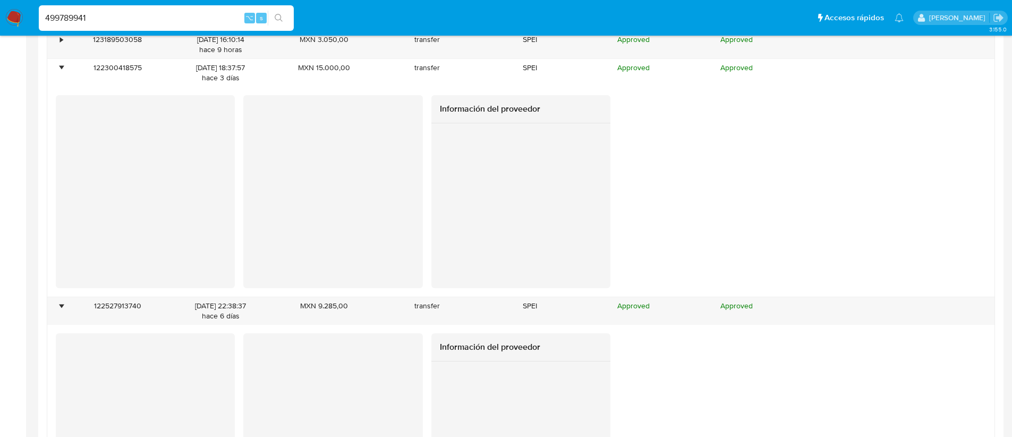
scroll to position [943, 0]
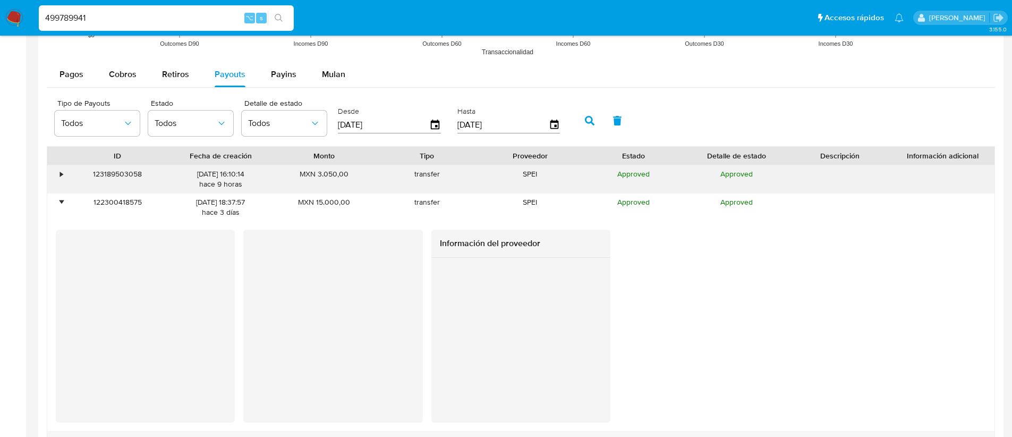
click at [62, 177] on div "•" at bounding box center [61, 174] width 3 height 10
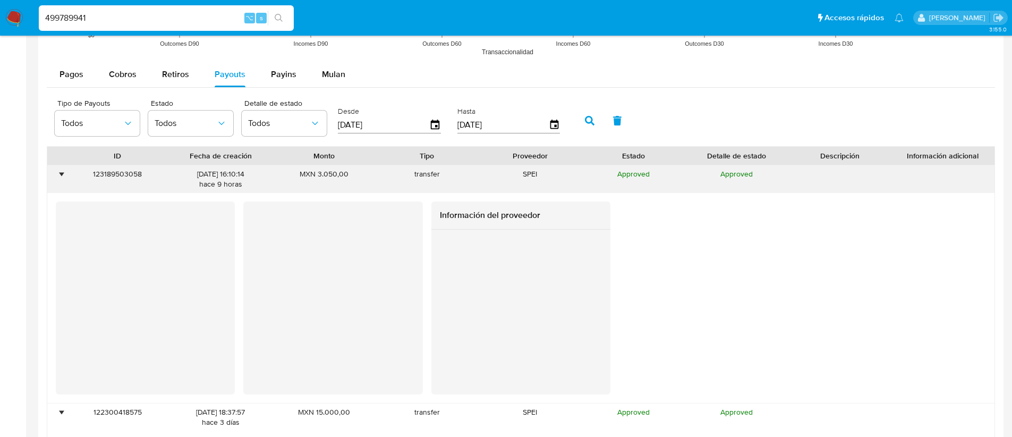
click at [60, 171] on div "•" at bounding box center [61, 174] width 3 height 10
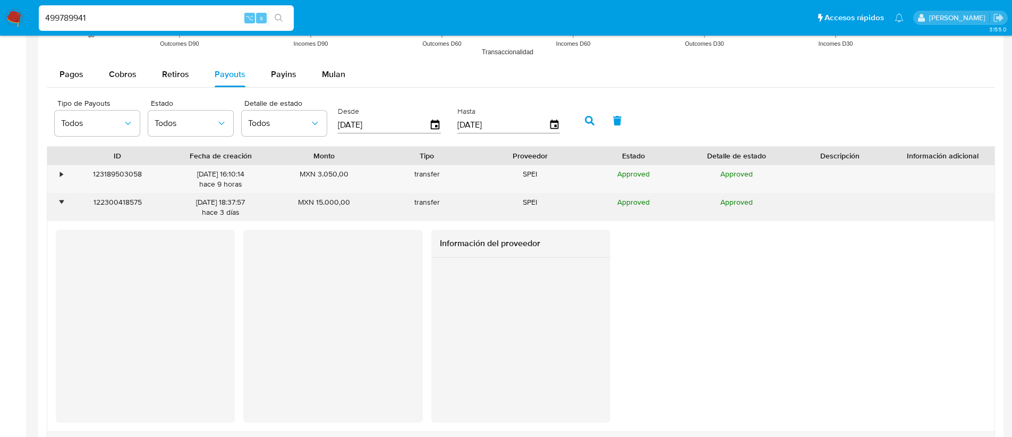
click at [60, 202] on div "•" at bounding box center [61, 202] width 3 height 10
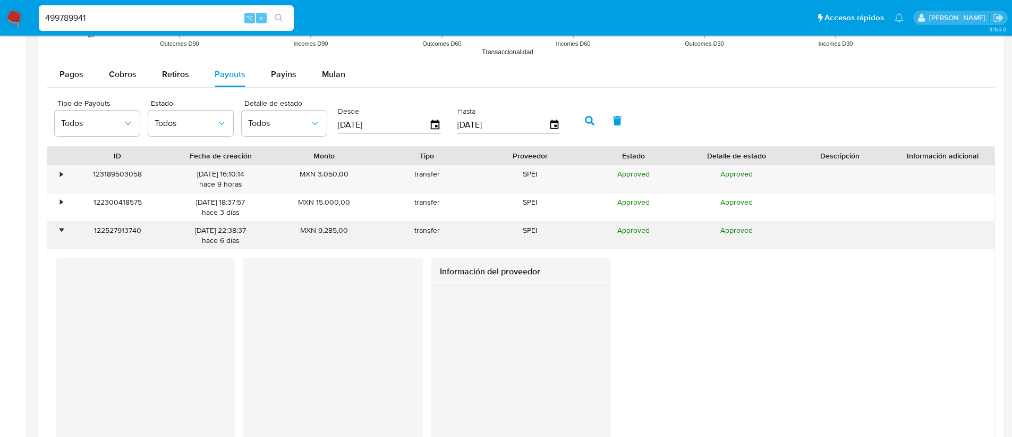
click at [59, 234] on div "•" at bounding box center [56, 236] width 19 height 28
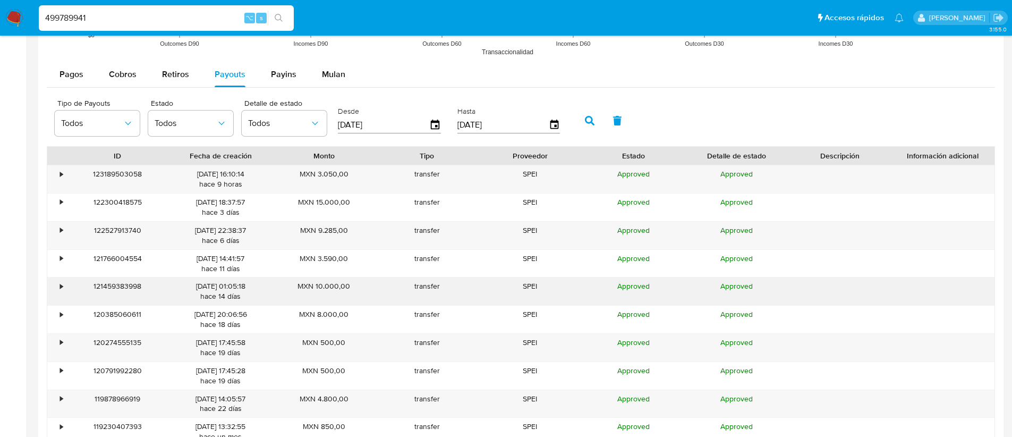
click at [63, 281] on div "•" at bounding box center [56, 291] width 19 height 28
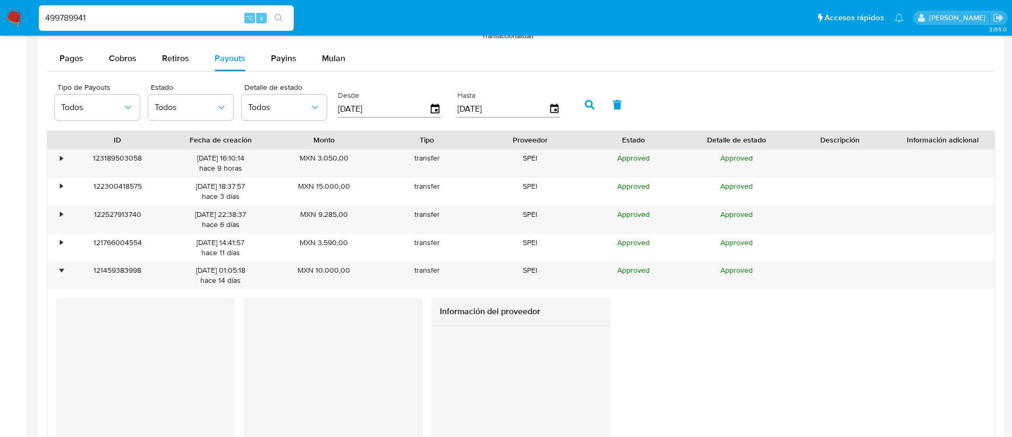
scroll to position [1037, 0]
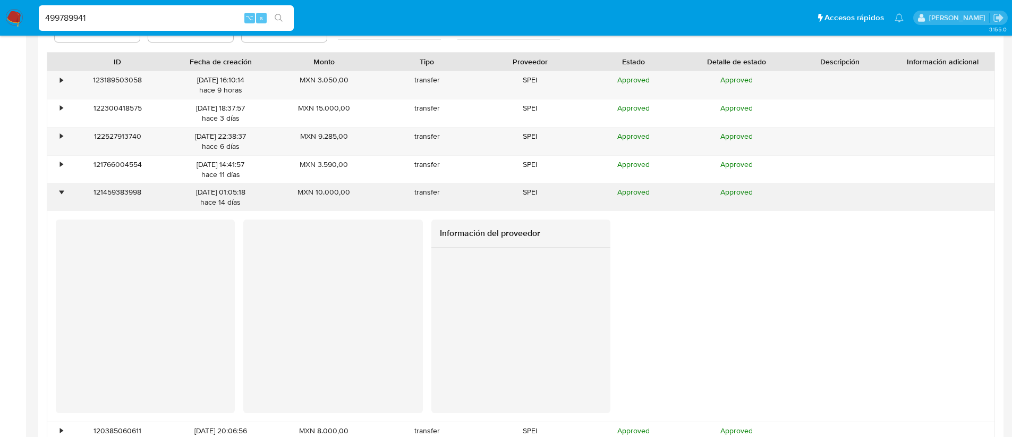
click at [62, 193] on div "•" at bounding box center [61, 192] width 3 height 10
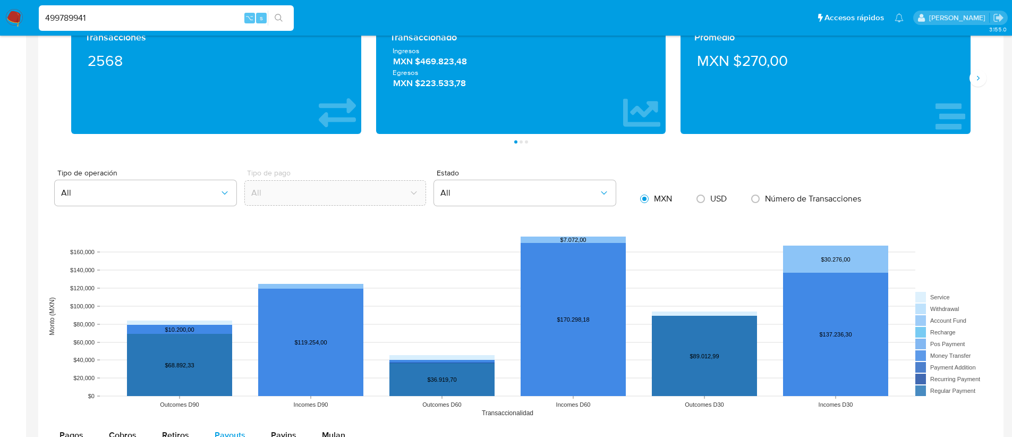
scroll to position [0, 0]
